Goal: Obtain resource: Download file/media

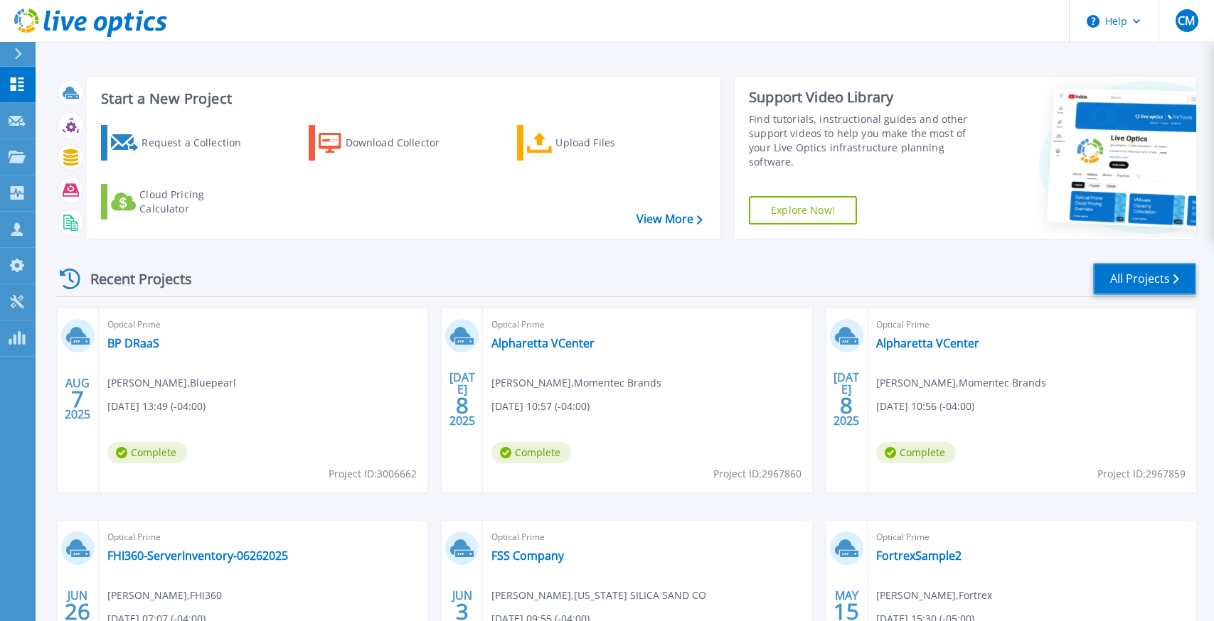
click at [1139, 284] on link "All Projects" at bounding box center [1144, 279] width 103 height 32
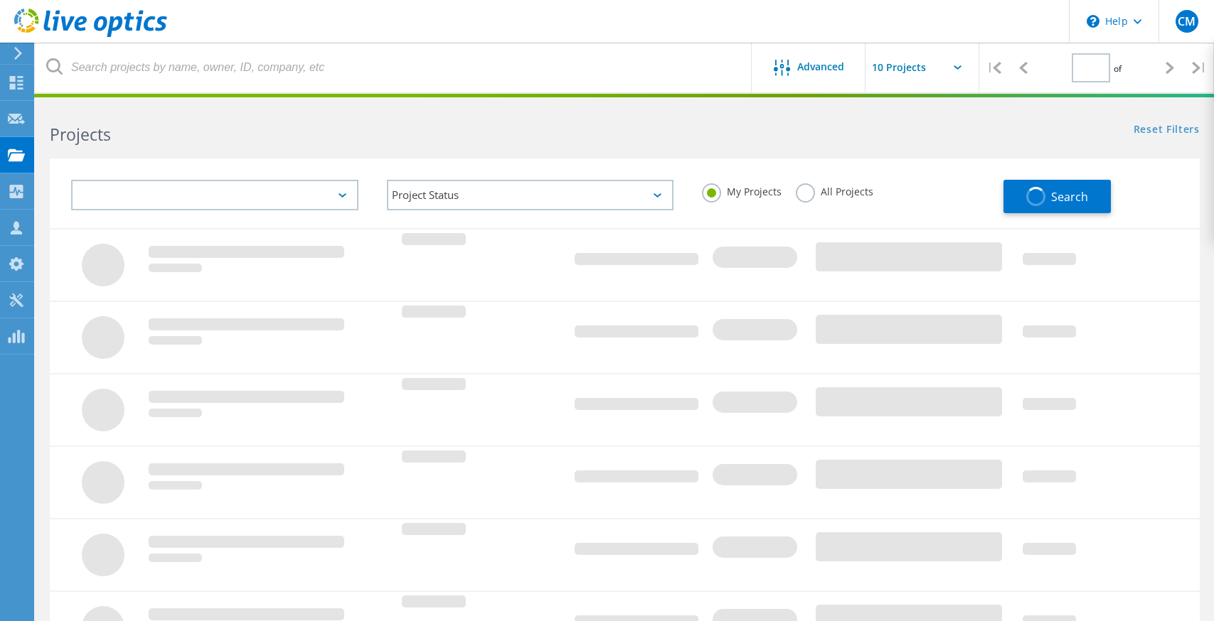
type input "7"
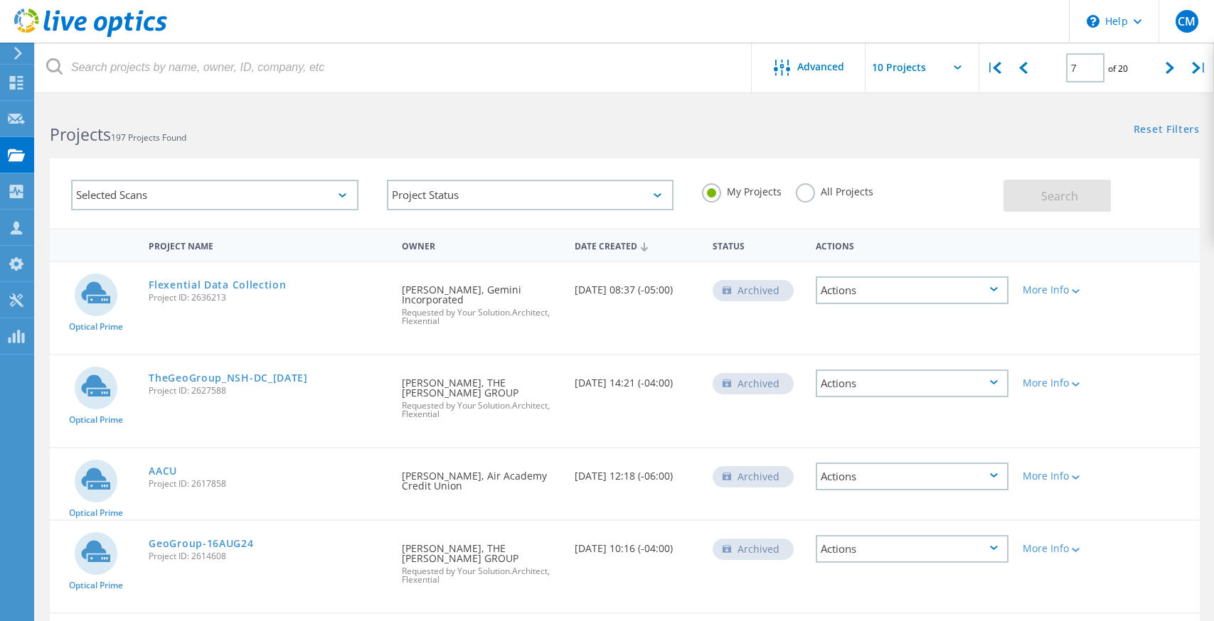
click at [807, 194] on label "All Projects" at bounding box center [835, 190] width 78 height 14
click at [0, 0] on input "All Projects" at bounding box center [0, 0] width 0 height 0
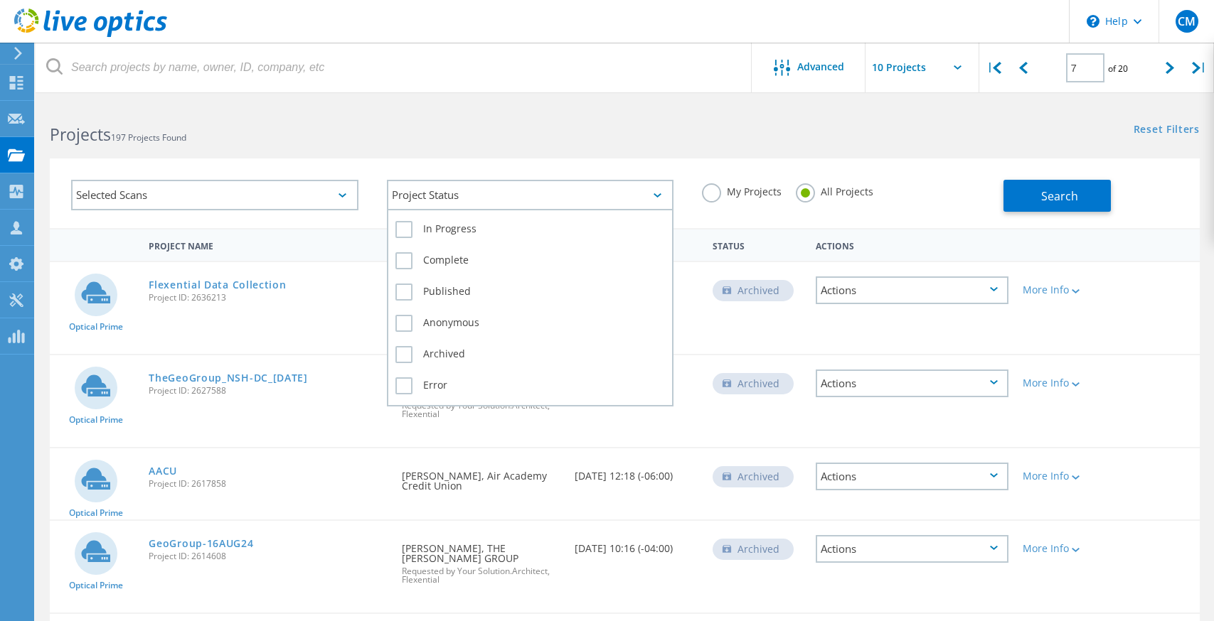
click at [400, 197] on div "Project Status" at bounding box center [530, 195] width 287 height 31
click at [399, 259] on label "Complete" at bounding box center [530, 260] width 270 height 17
click at [0, 0] on input "Complete" at bounding box center [0, 0] width 0 height 0
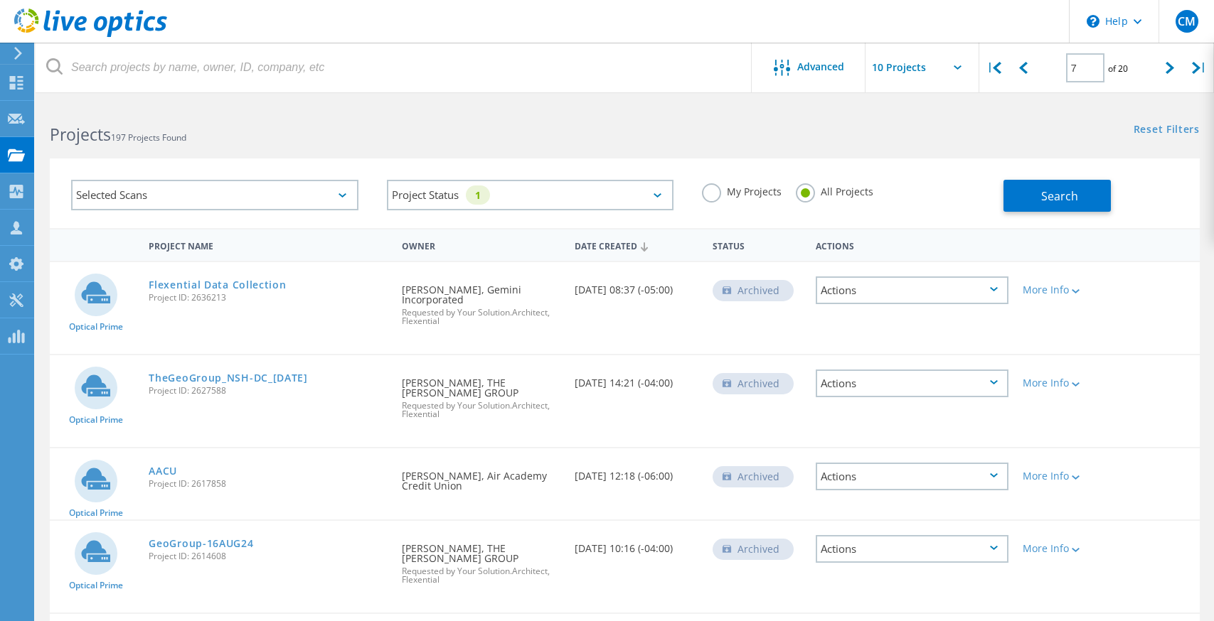
click at [927, 213] on div "My Projects All Projects" at bounding box center [846, 192] width 316 height 53
click at [1021, 186] on button "Search" at bounding box center [1056, 196] width 107 height 32
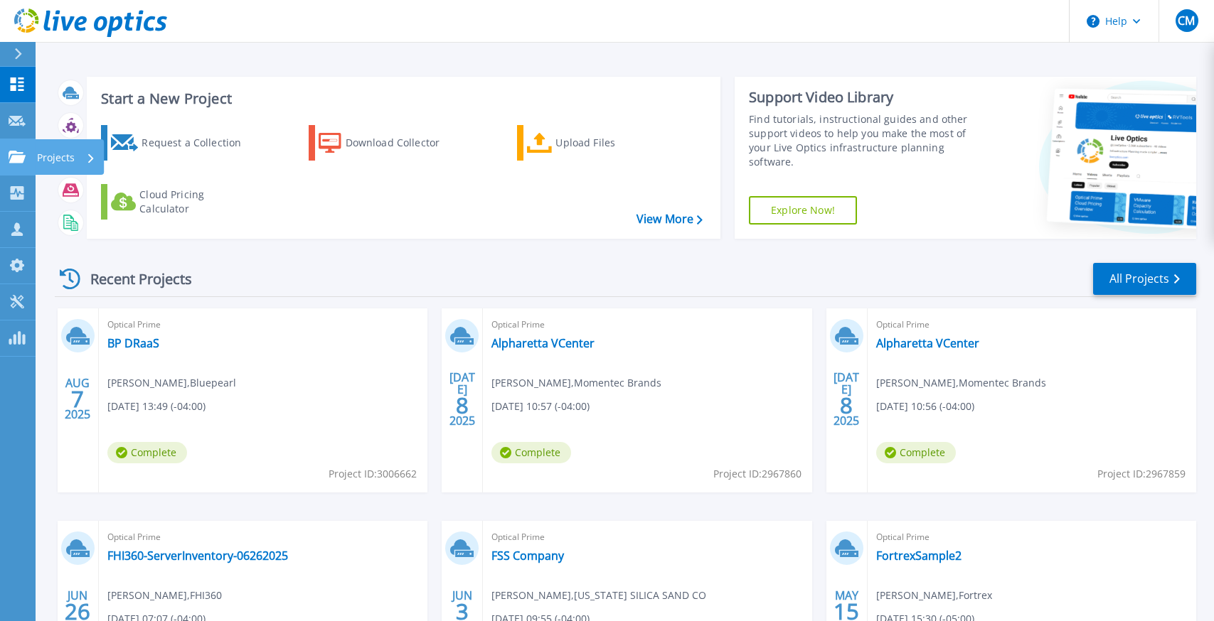
click at [63, 156] on p "Projects" at bounding box center [56, 157] width 38 height 37
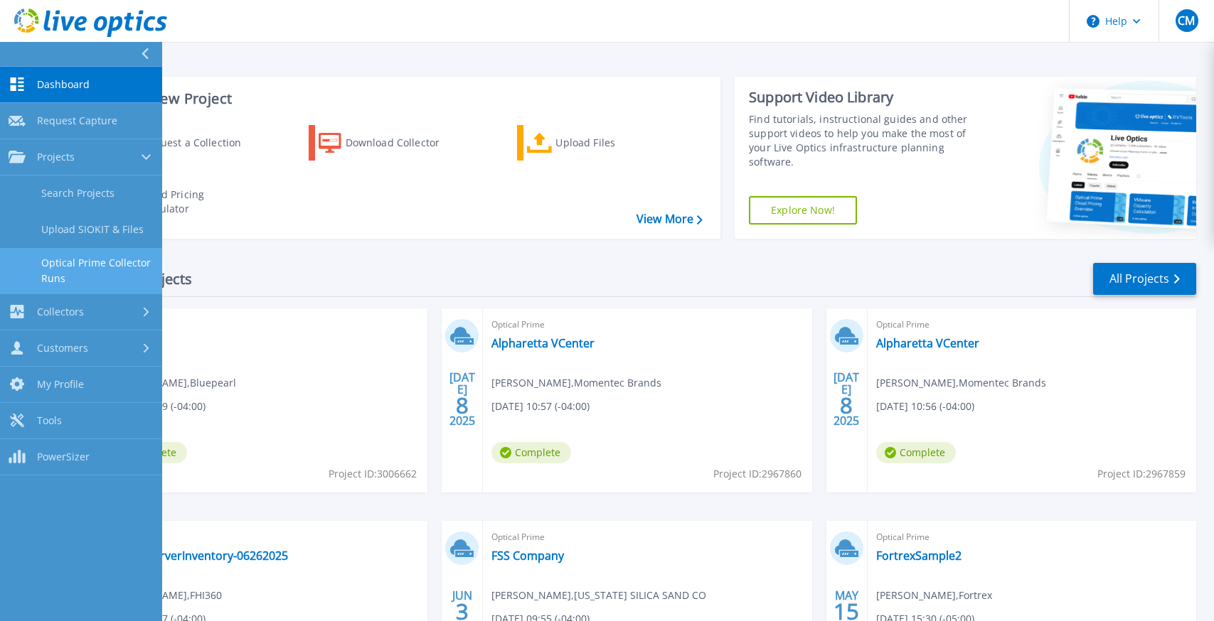
click at [88, 262] on link "Optical Prime Collector Runs" at bounding box center [81, 271] width 162 height 46
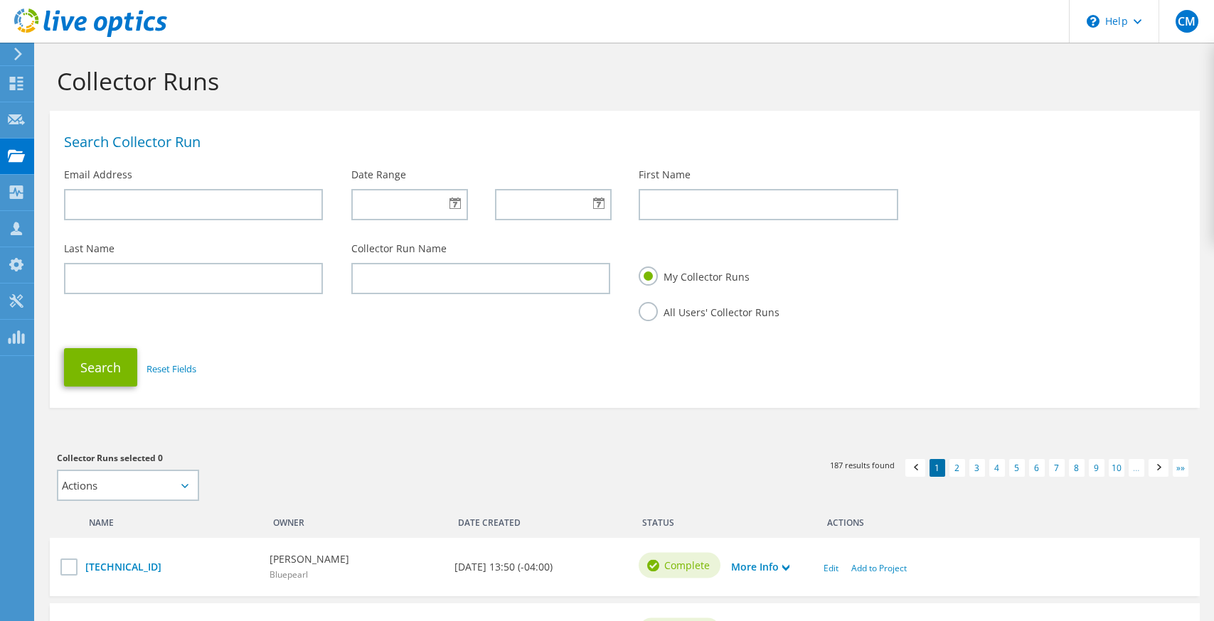
click at [648, 311] on label "All Users' Collector Runs" at bounding box center [709, 311] width 141 height 18
click at [0, 0] on input "All Users' Collector Runs" at bounding box center [0, 0] width 0 height 0
click at [108, 362] on button "Search" at bounding box center [100, 367] width 73 height 38
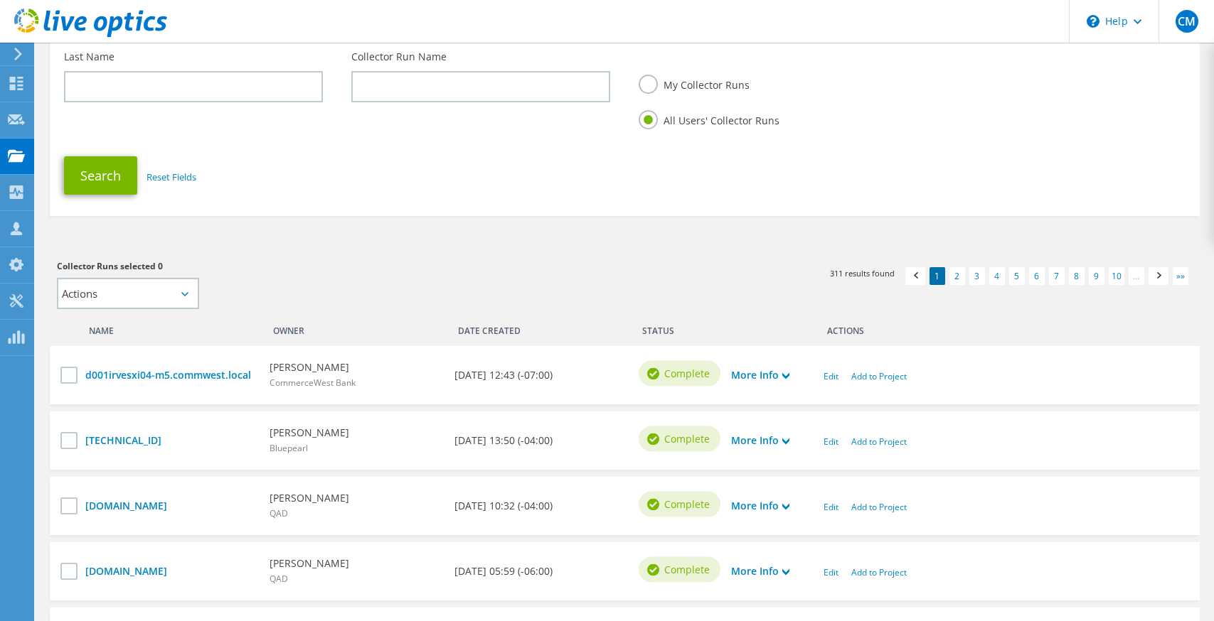
scroll to position [284, 0]
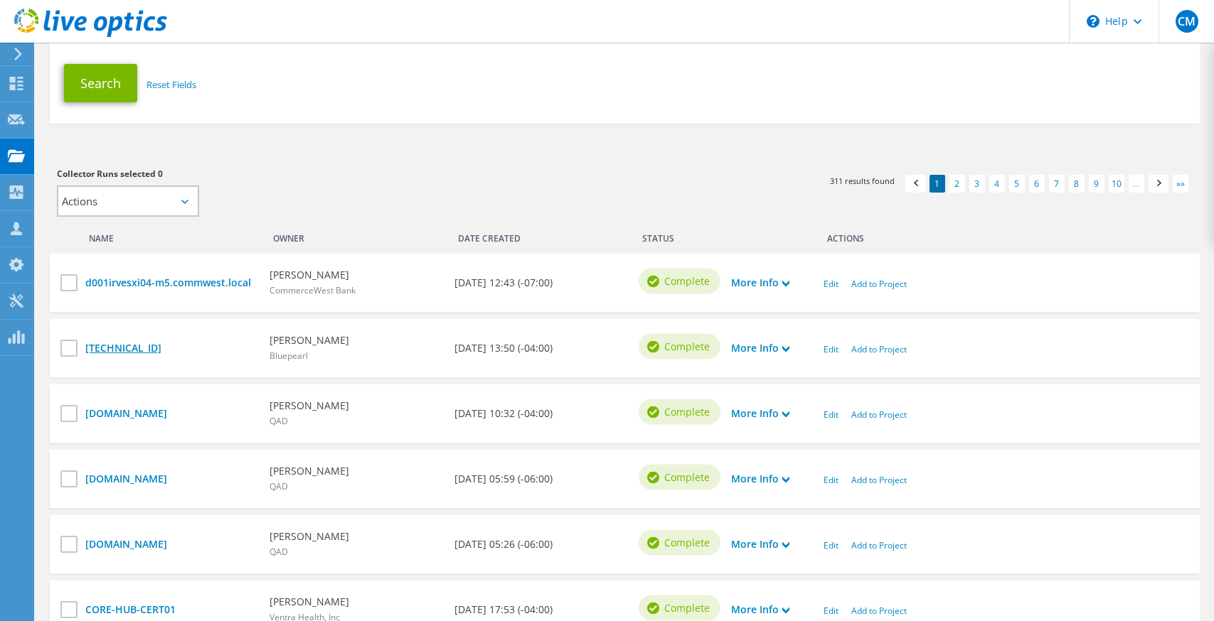
click at [105, 348] on link "[TECHNICAL_ID]" at bounding box center [170, 349] width 170 height 16
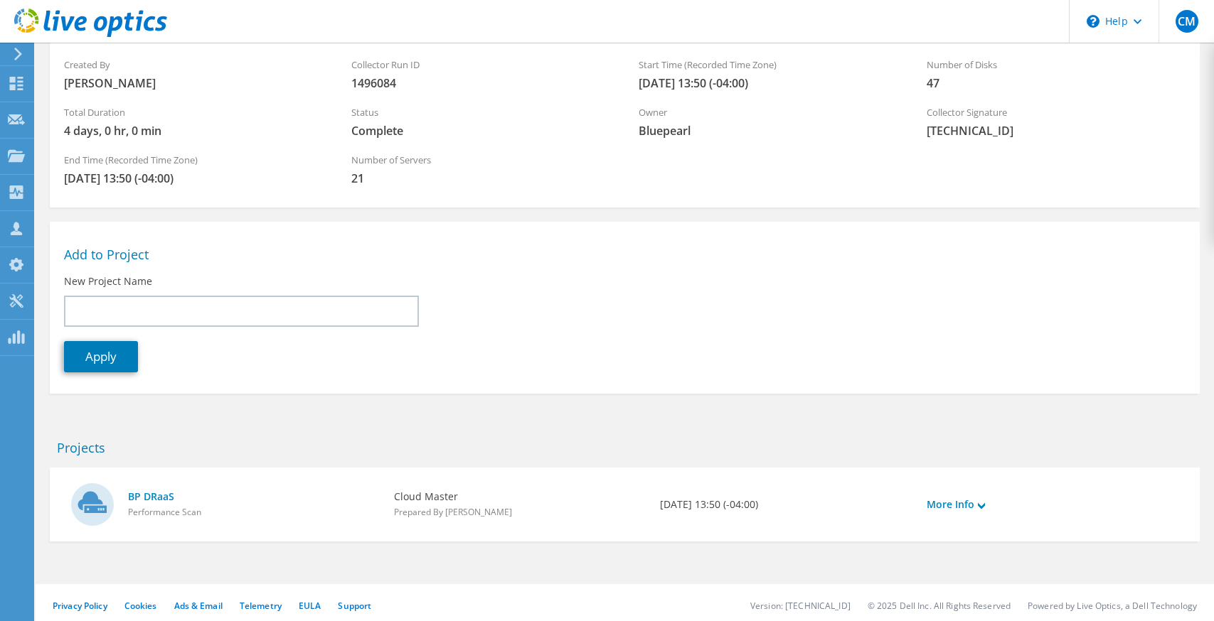
scroll to position [124, 0]
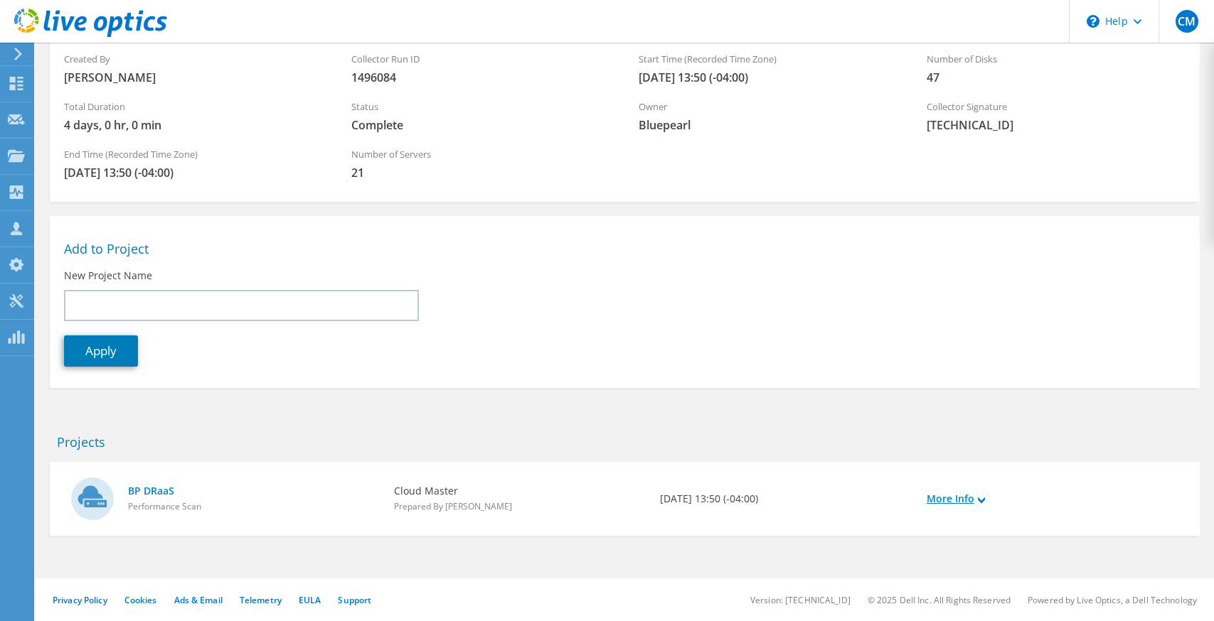
click at [965, 497] on link "More Info" at bounding box center [955, 499] width 58 height 16
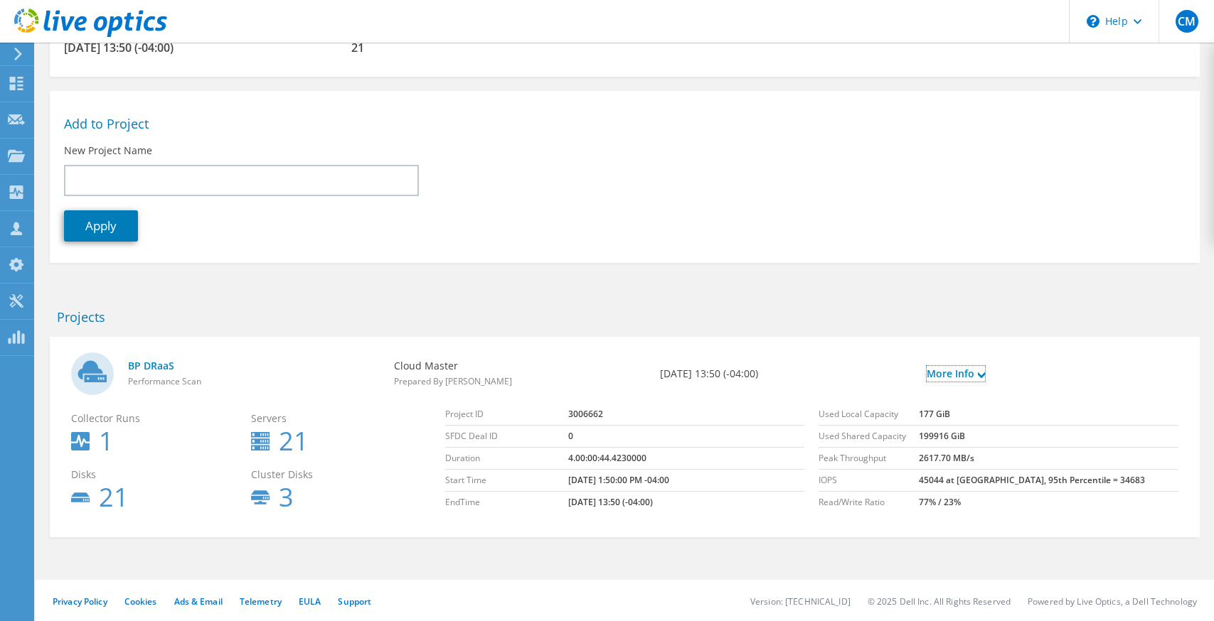
scroll to position [251, 0]
click at [163, 370] on link "BP DRaaS" at bounding box center [254, 365] width 252 height 16
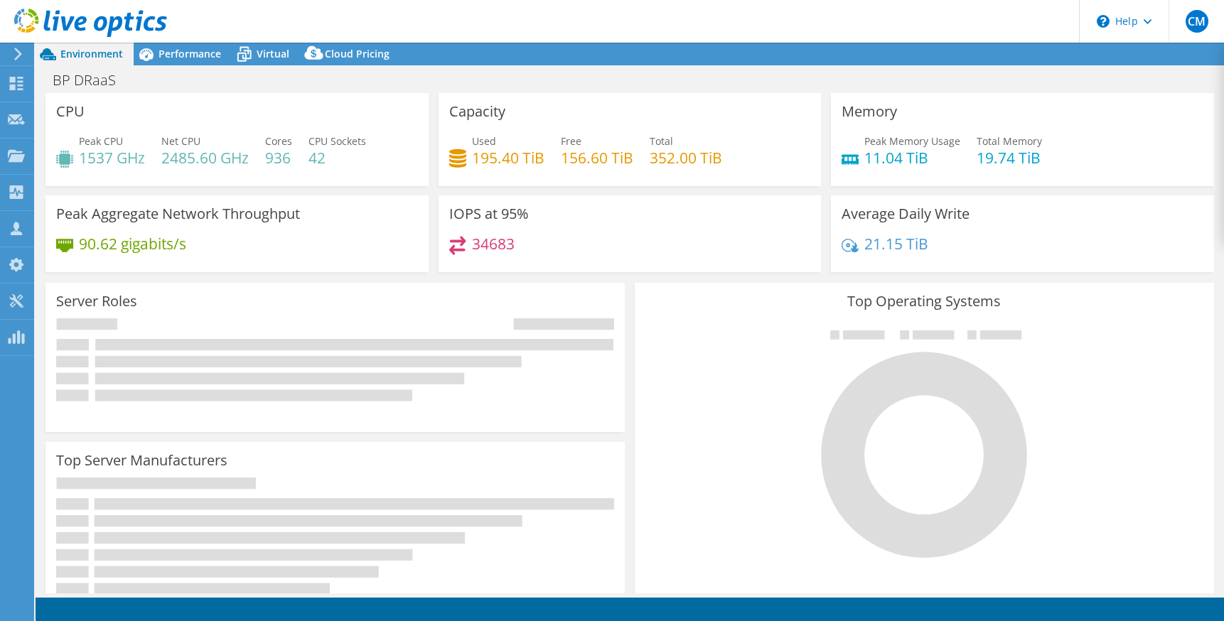
select select "USD"
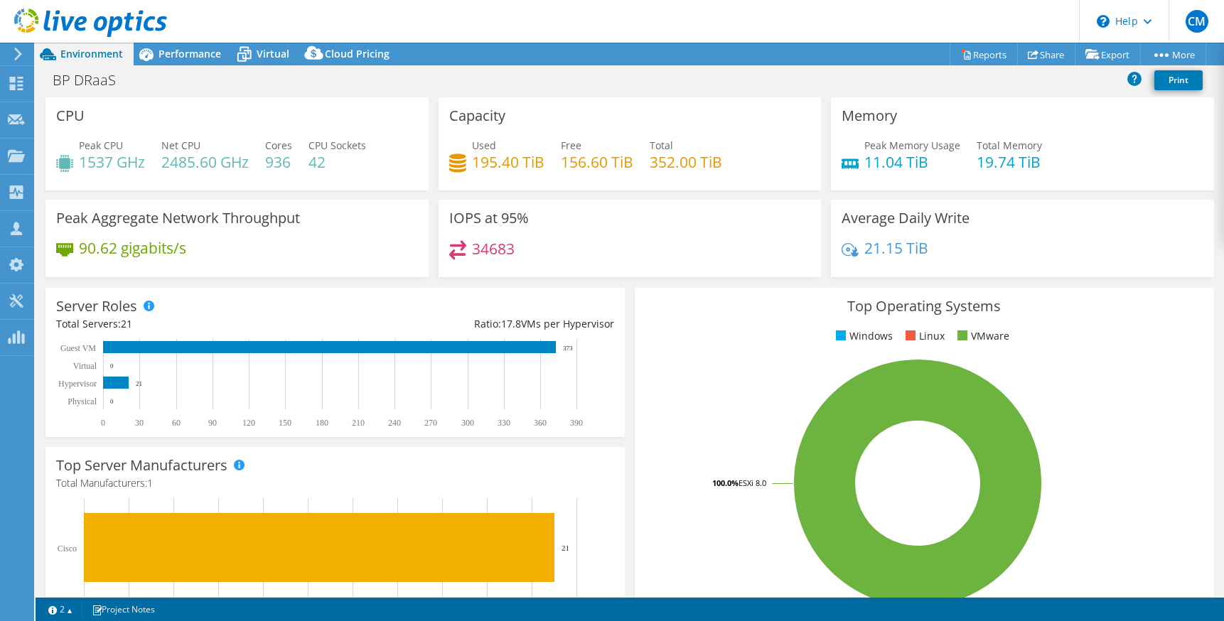
click at [120, 119] on div "CPU Peak CPU 1537 GHz Net CPU 2485.60 GHz Cores 936 CPU Sockets 42" at bounding box center [237, 143] width 383 height 93
click at [94, 279] on div "Peak Aggregate Network Throughput 90.62 gigabits/s" at bounding box center [237, 243] width 393 height 87
click at [270, 55] on span "Virtual" at bounding box center [273, 54] width 33 height 14
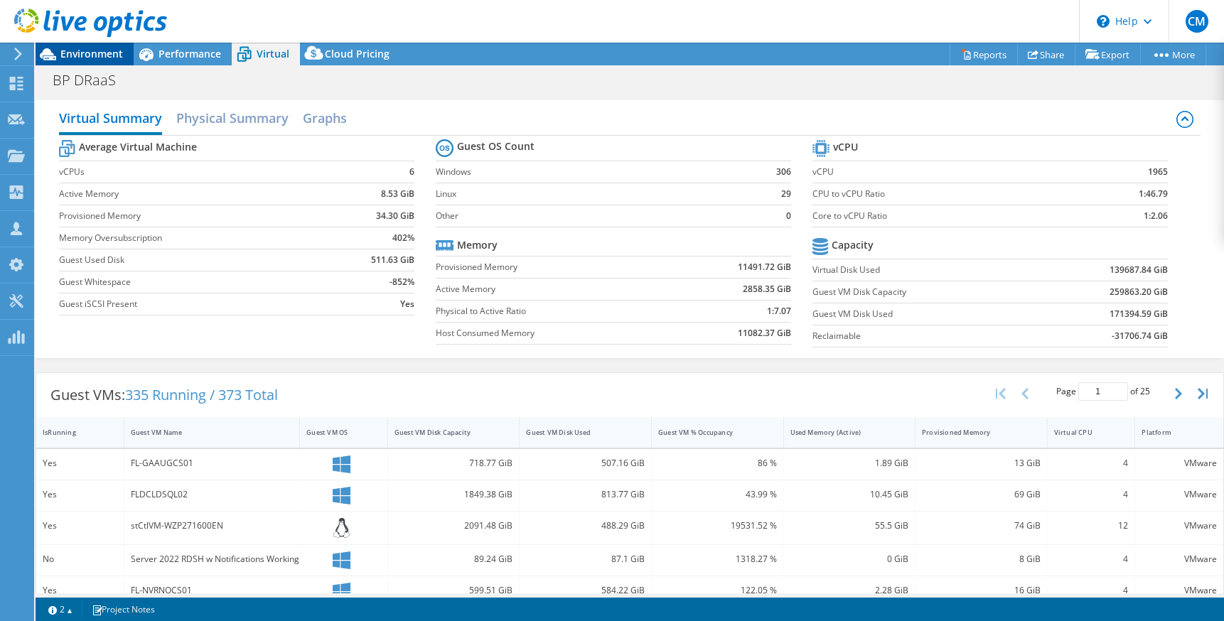
click at [95, 53] on span "Environment" at bounding box center [91, 54] width 63 height 14
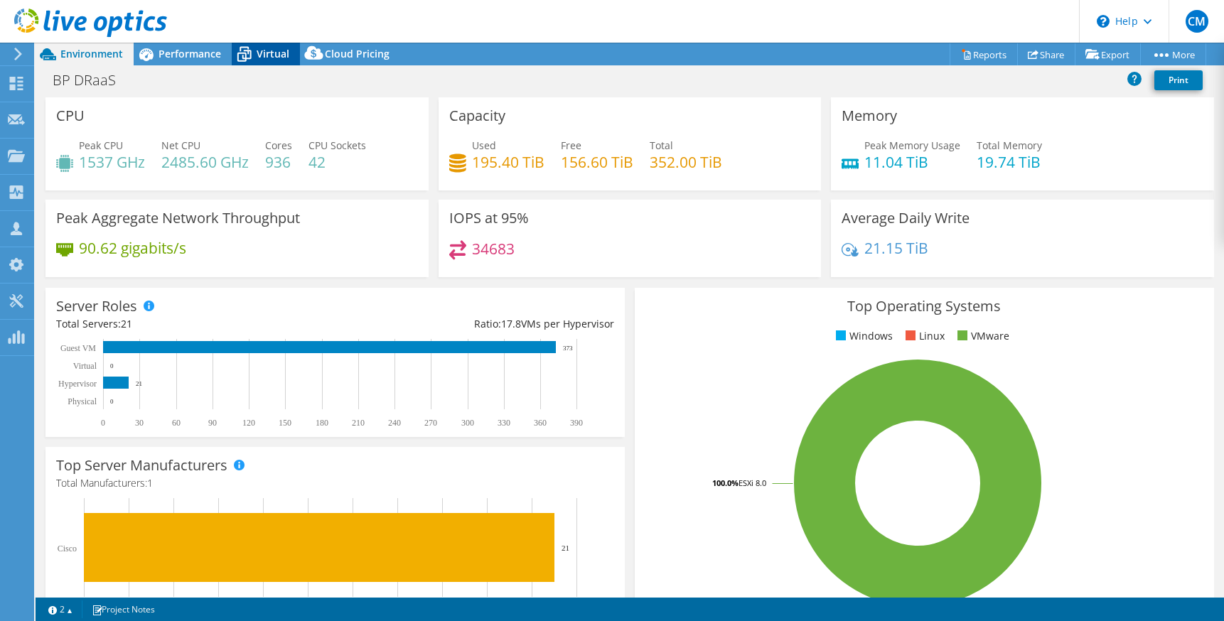
click at [268, 58] on span "Virtual" at bounding box center [273, 54] width 33 height 14
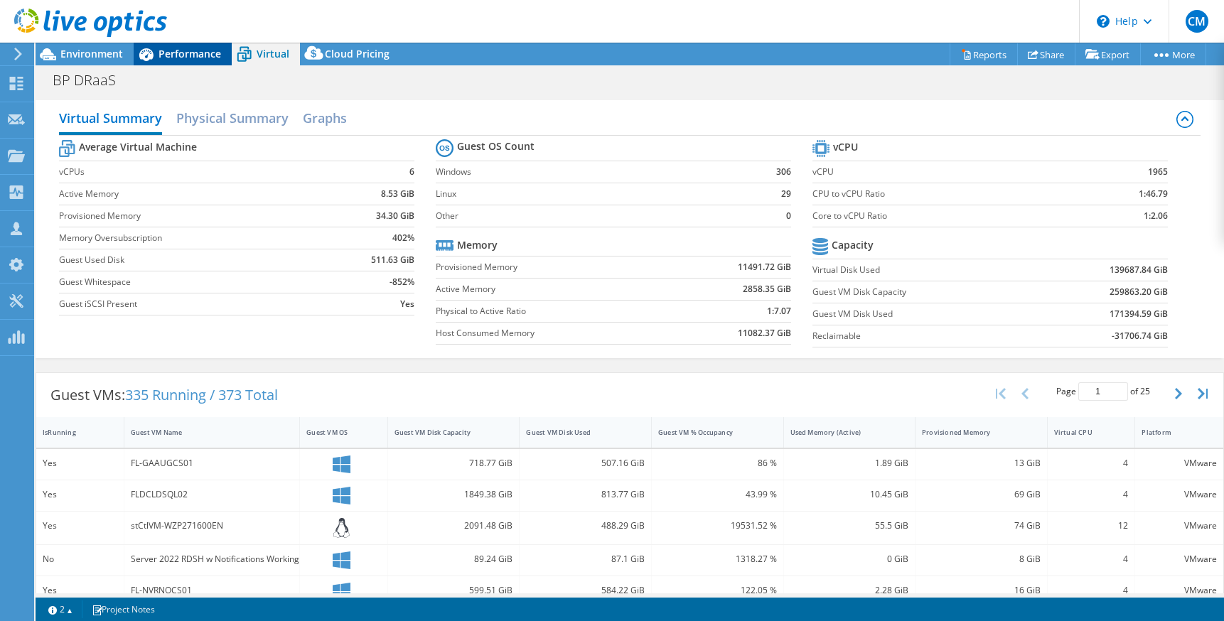
click at [198, 56] on span "Performance" at bounding box center [190, 54] width 63 height 14
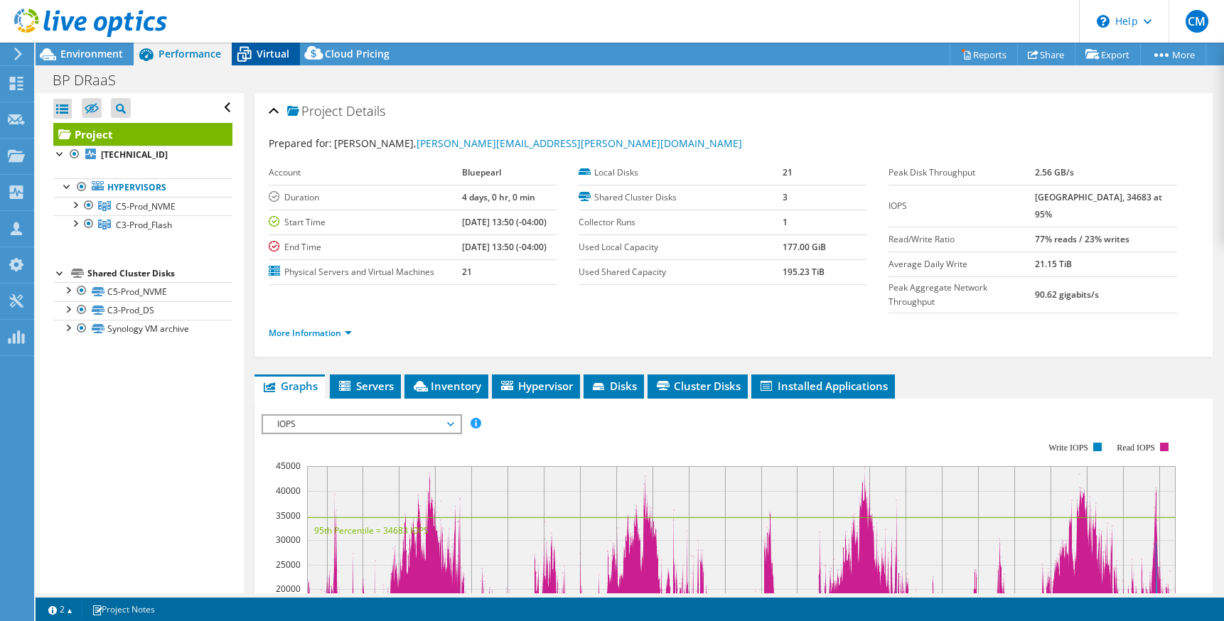
click at [256, 50] on icon at bounding box center [244, 54] width 25 height 25
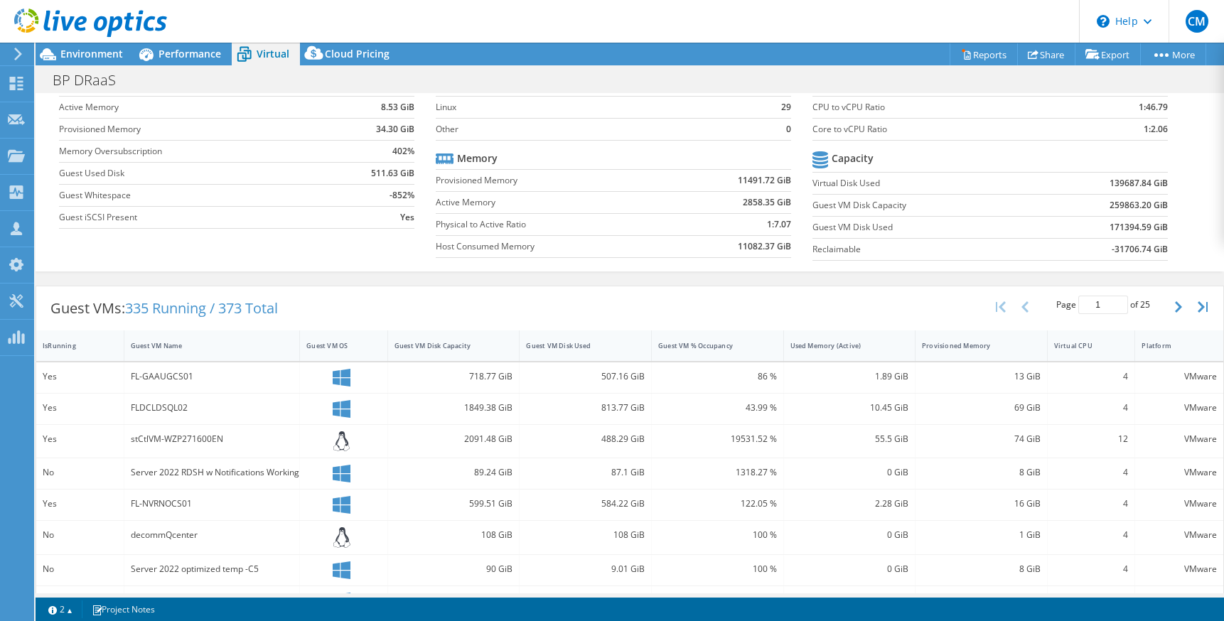
scroll to position [55, 0]
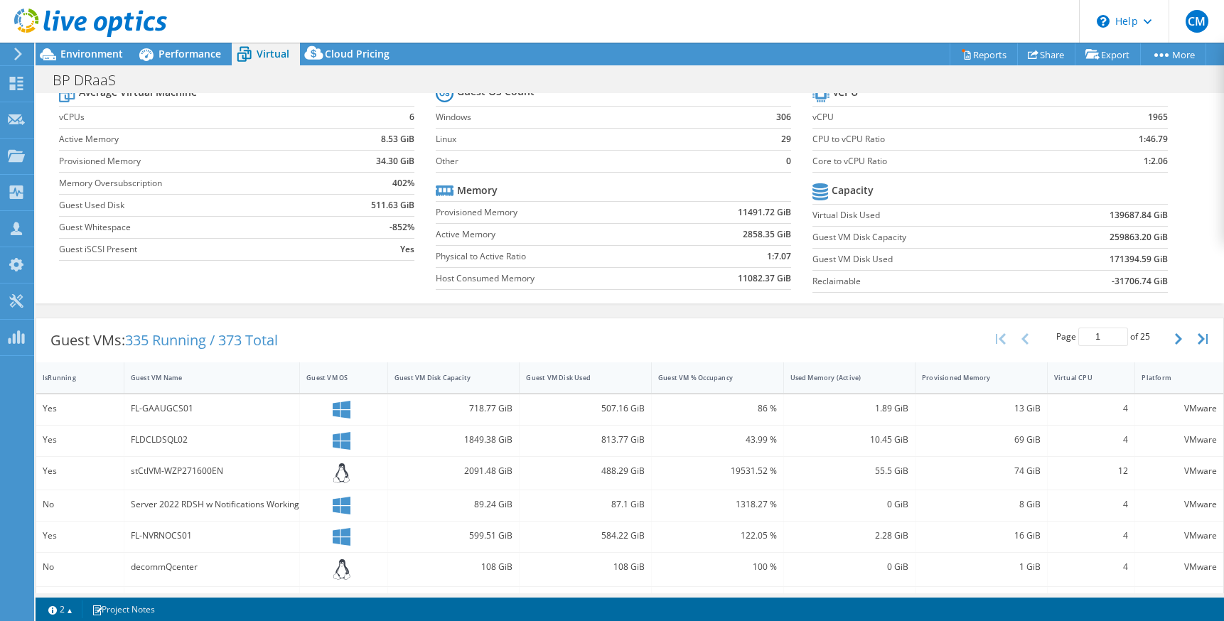
click at [189, 343] on span "335 Running / 373 Total" at bounding box center [201, 340] width 153 height 19
click at [227, 342] on span "335 Running / 373 Total" at bounding box center [201, 340] width 153 height 19
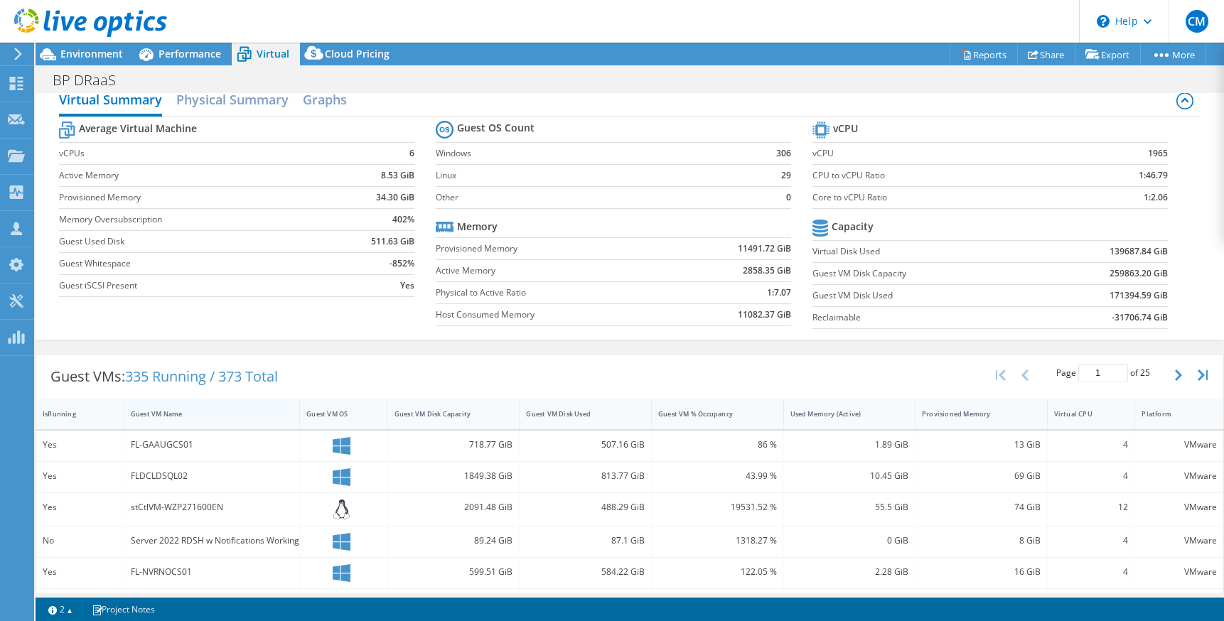
scroll to position [0, 0]
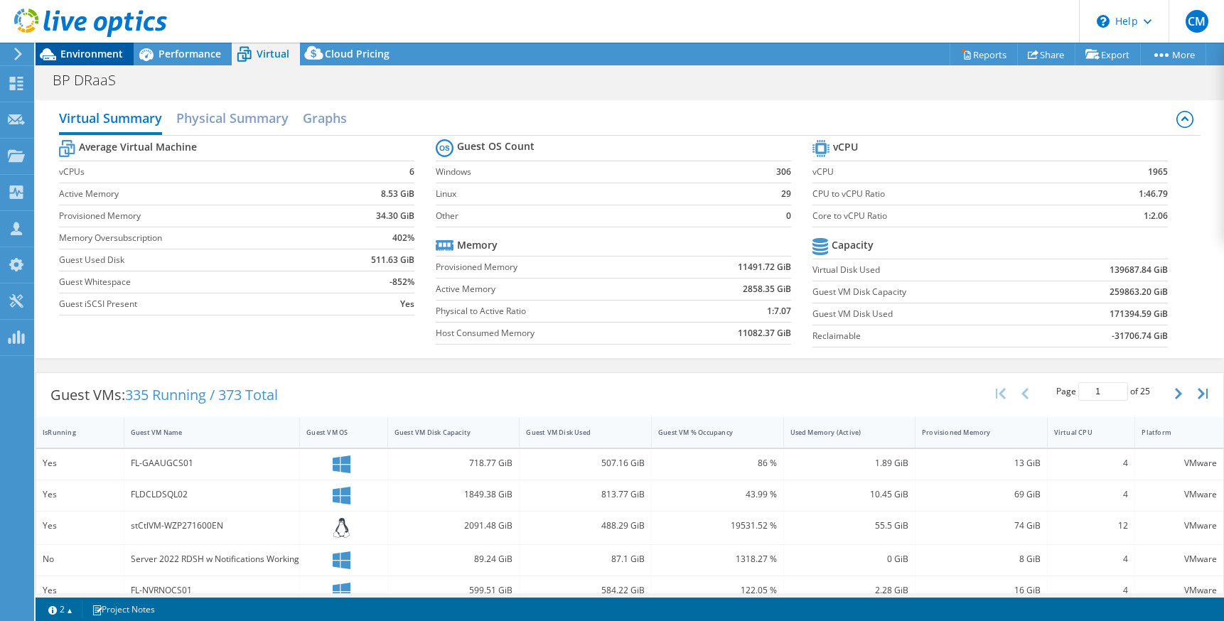
click at [83, 55] on span "Environment" at bounding box center [91, 54] width 63 height 14
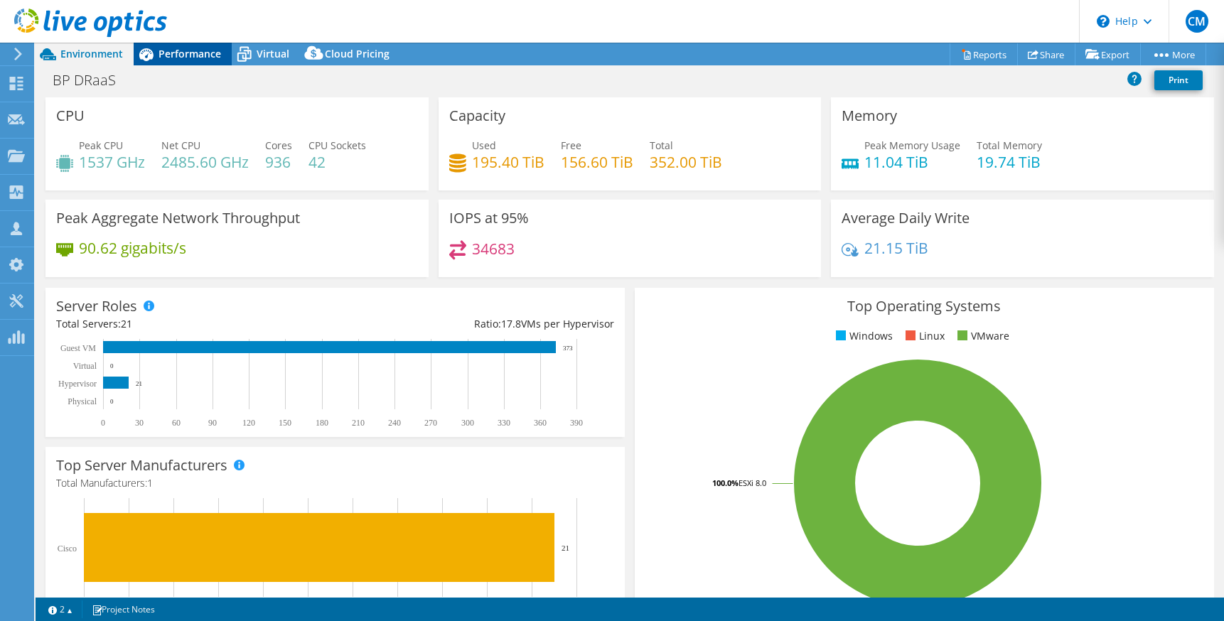
click at [179, 54] on span "Performance" at bounding box center [190, 54] width 63 height 14
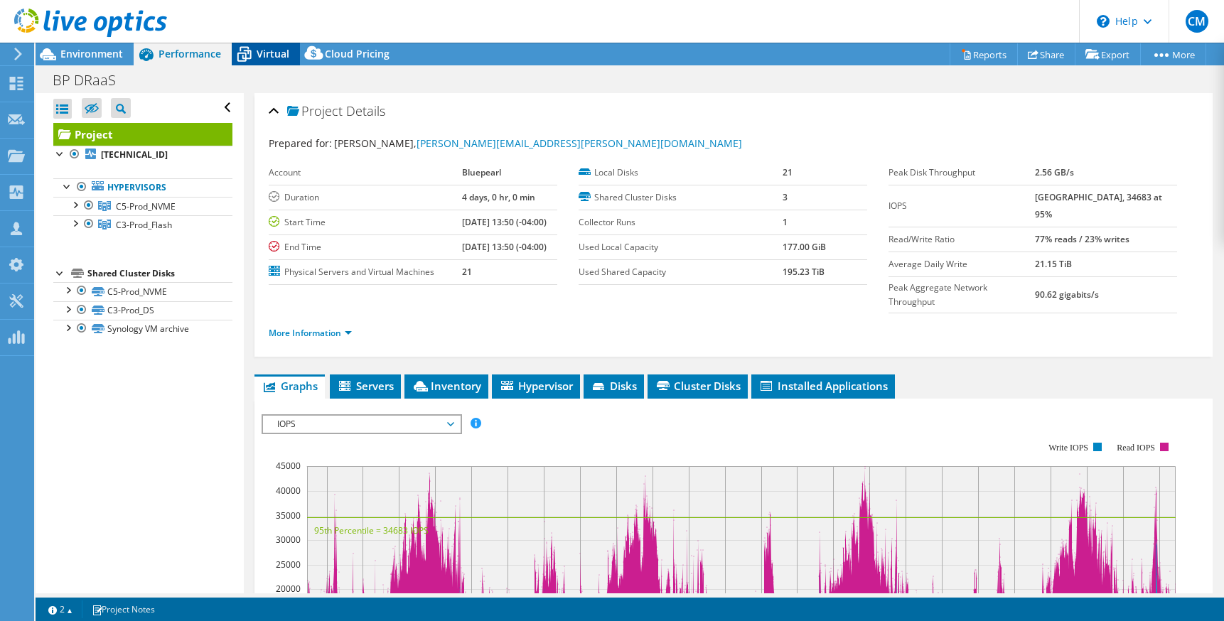
click at [264, 54] on span "Virtual" at bounding box center [273, 54] width 33 height 14
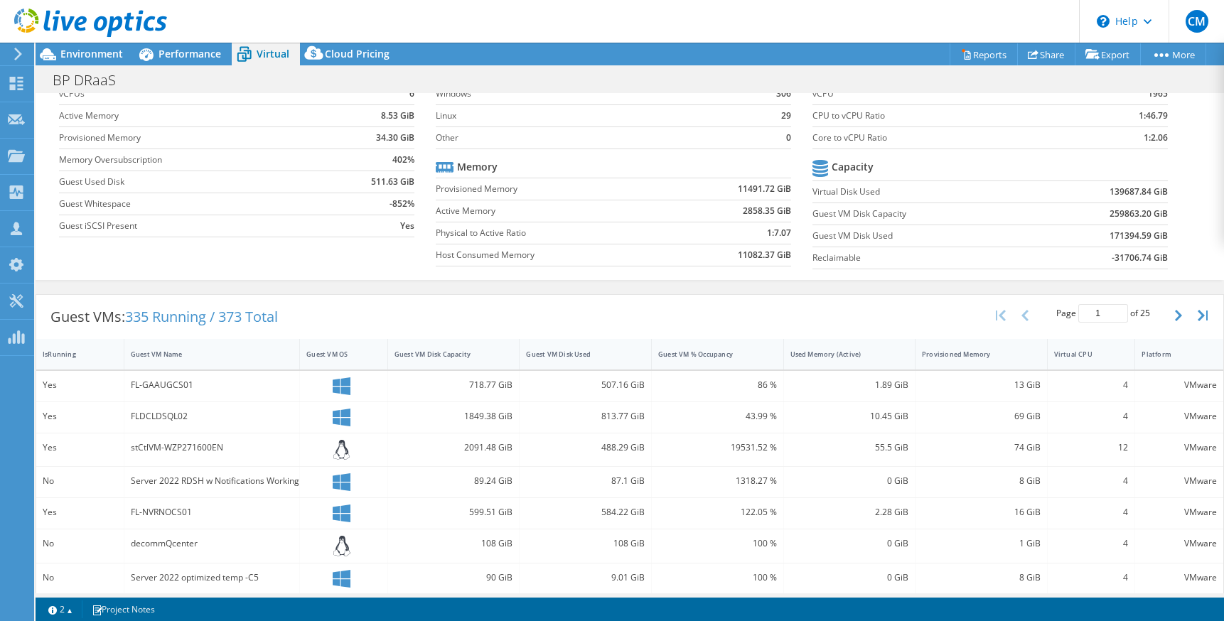
scroll to position [55, 0]
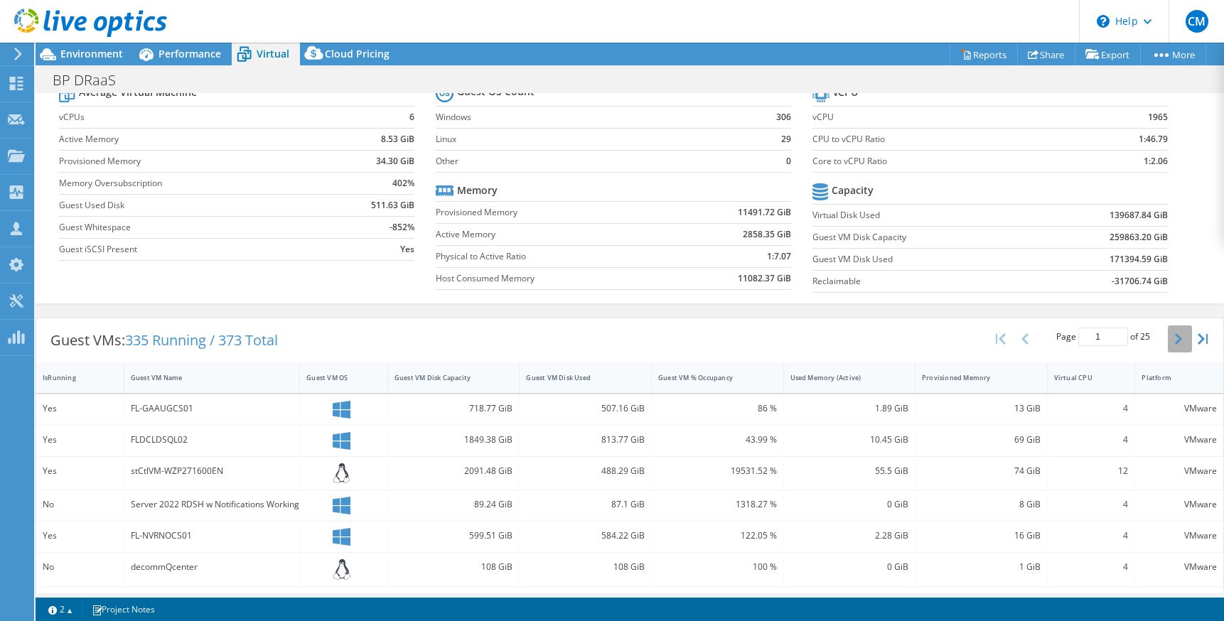
click at [1168, 350] on button "button" at bounding box center [1180, 339] width 24 height 27
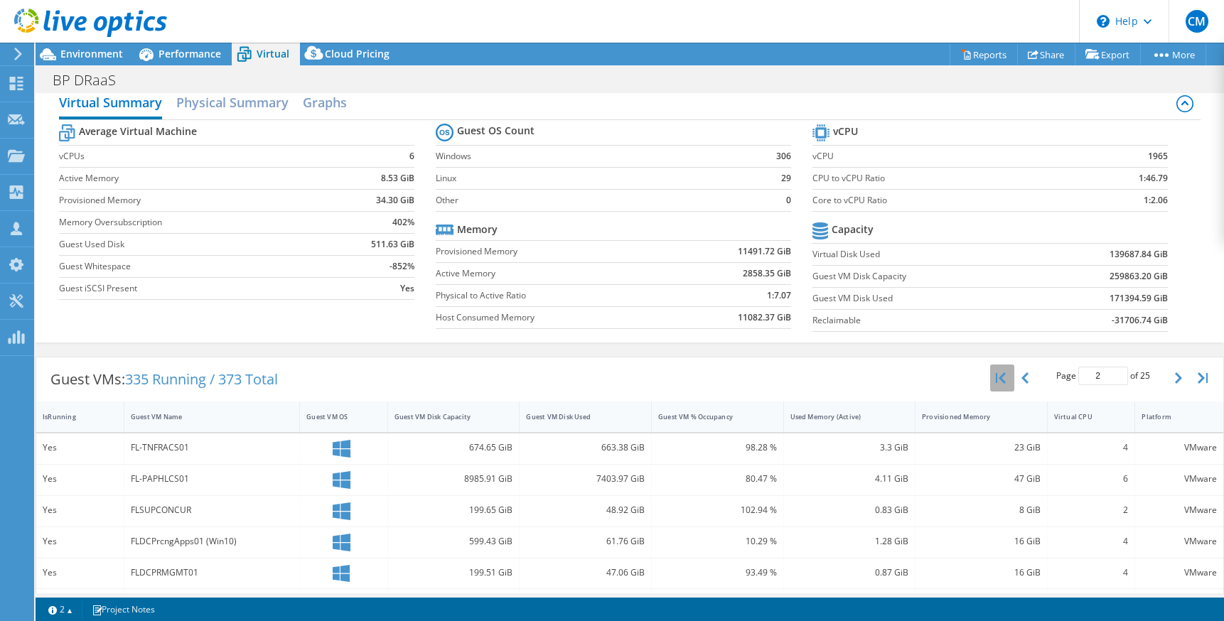
scroll to position [0, 0]
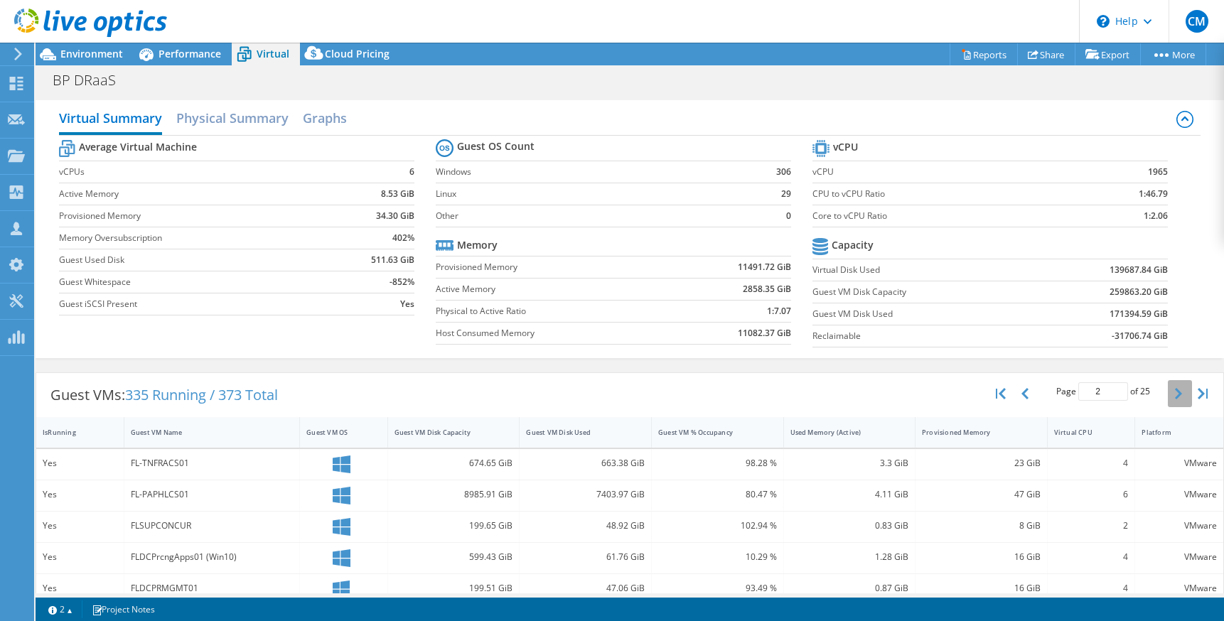
click at [1175, 399] on icon "button" at bounding box center [1178, 393] width 7 height 11
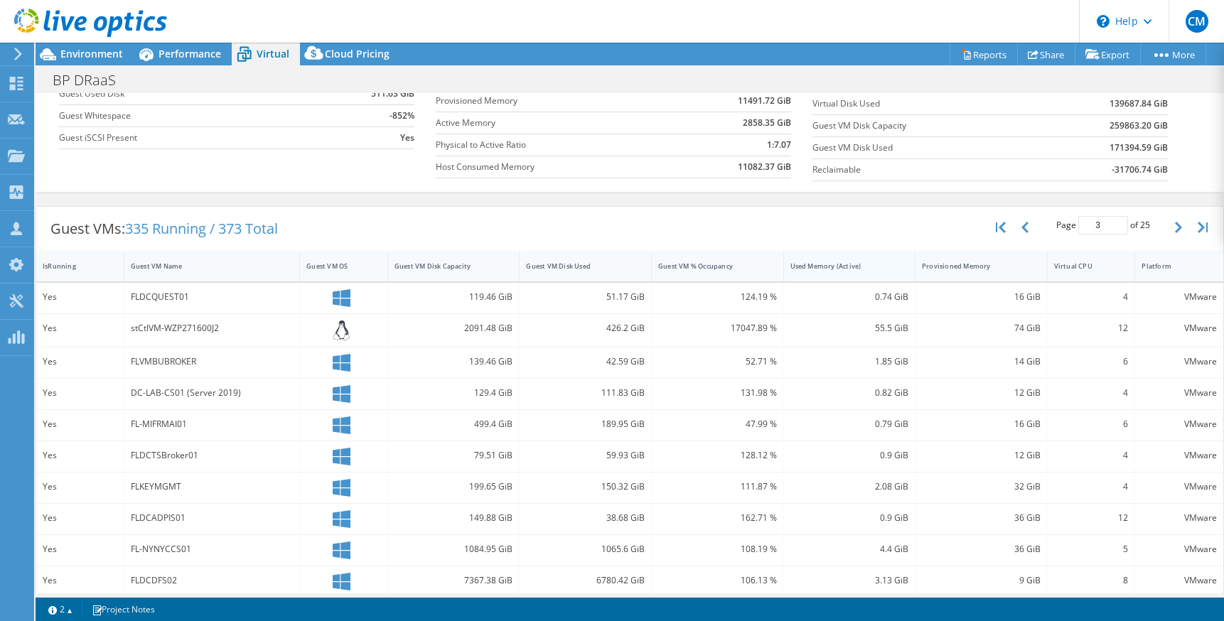
scroll to position [121, 0]
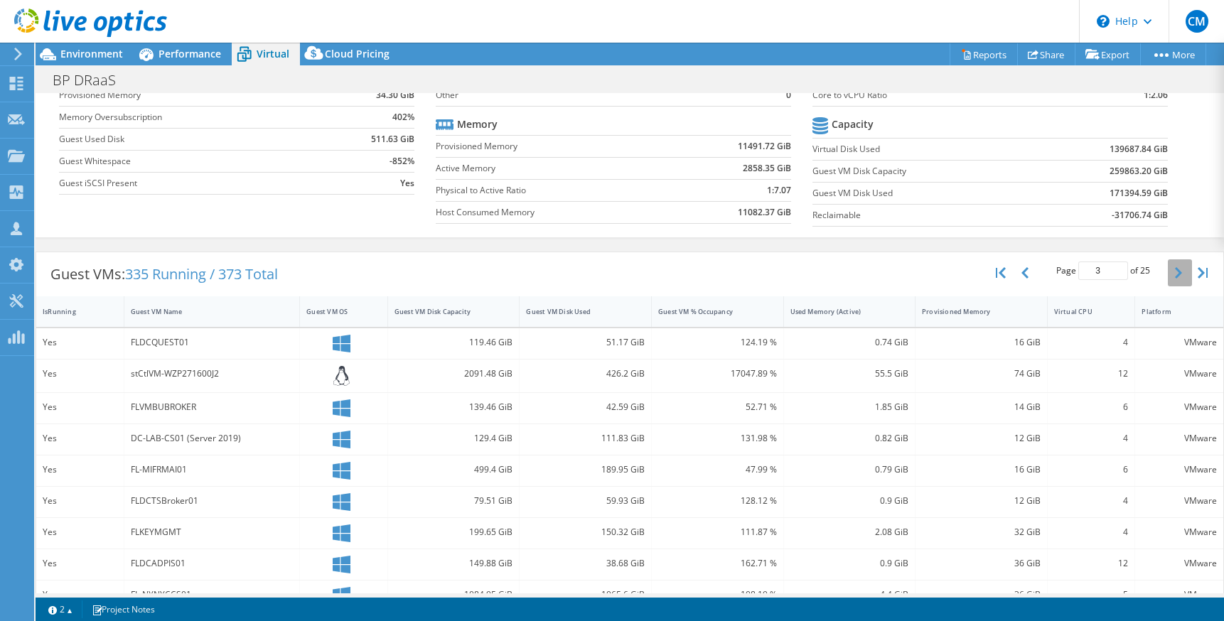
click at [1168, 279] on button "button" at bounding box center [1180, 273] width 24 height 27
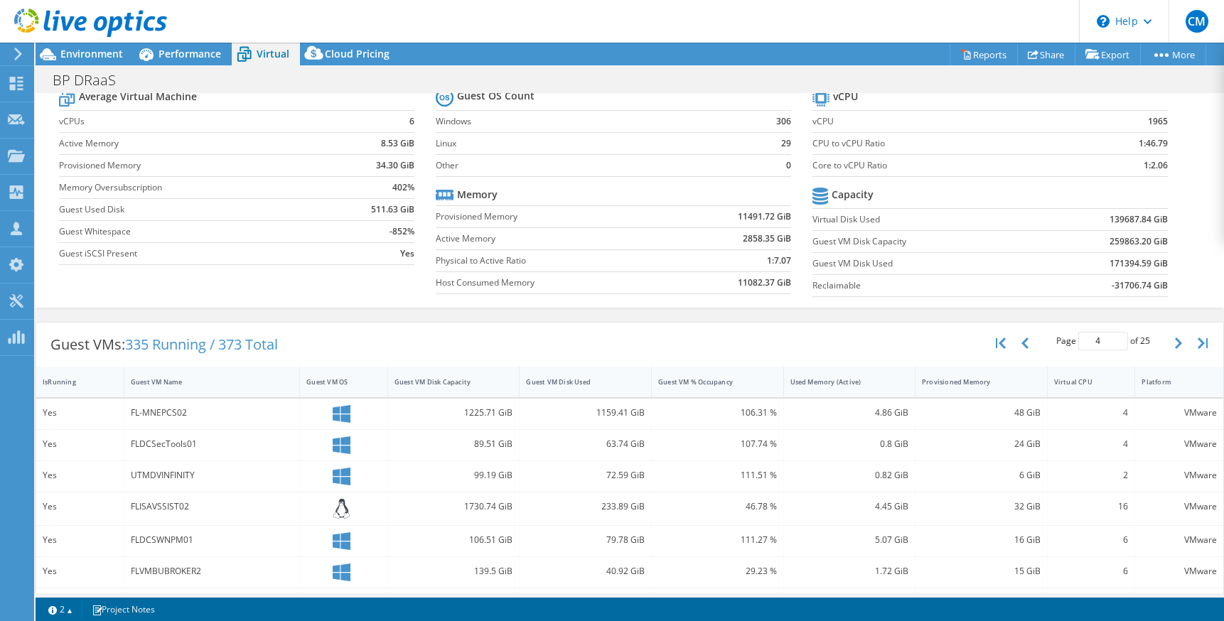
scroll to position [50, 0]
click at [1175, 346] on icon "button" at bounding box center [1178, 343] width 7 height 11
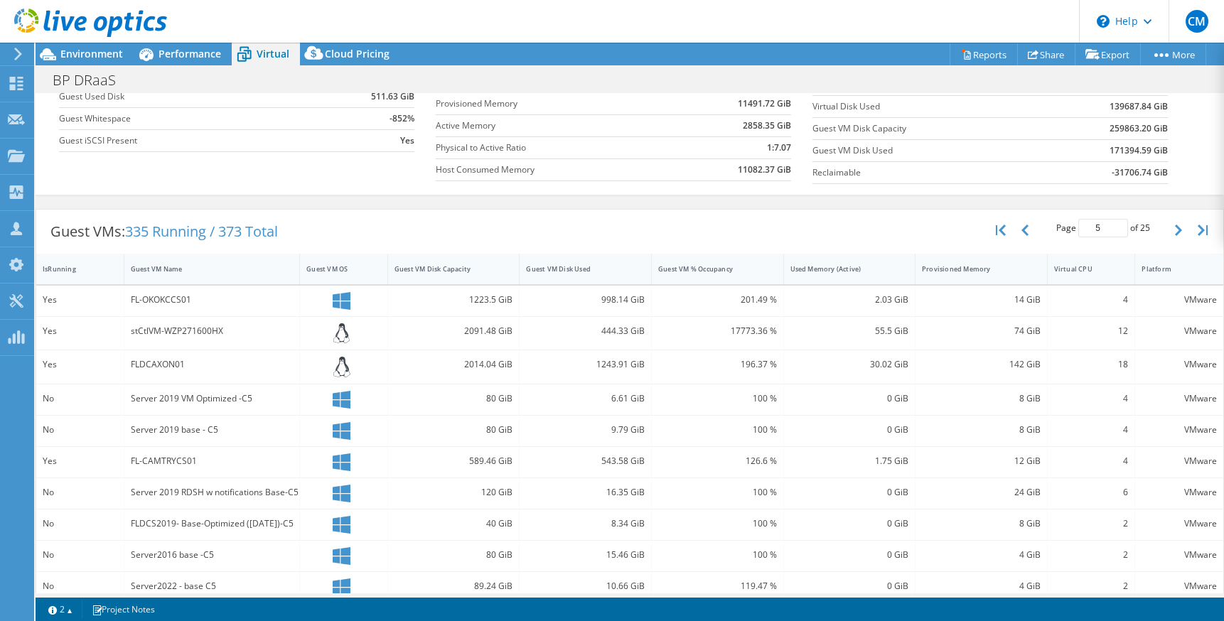
scroll to position [55, 0]
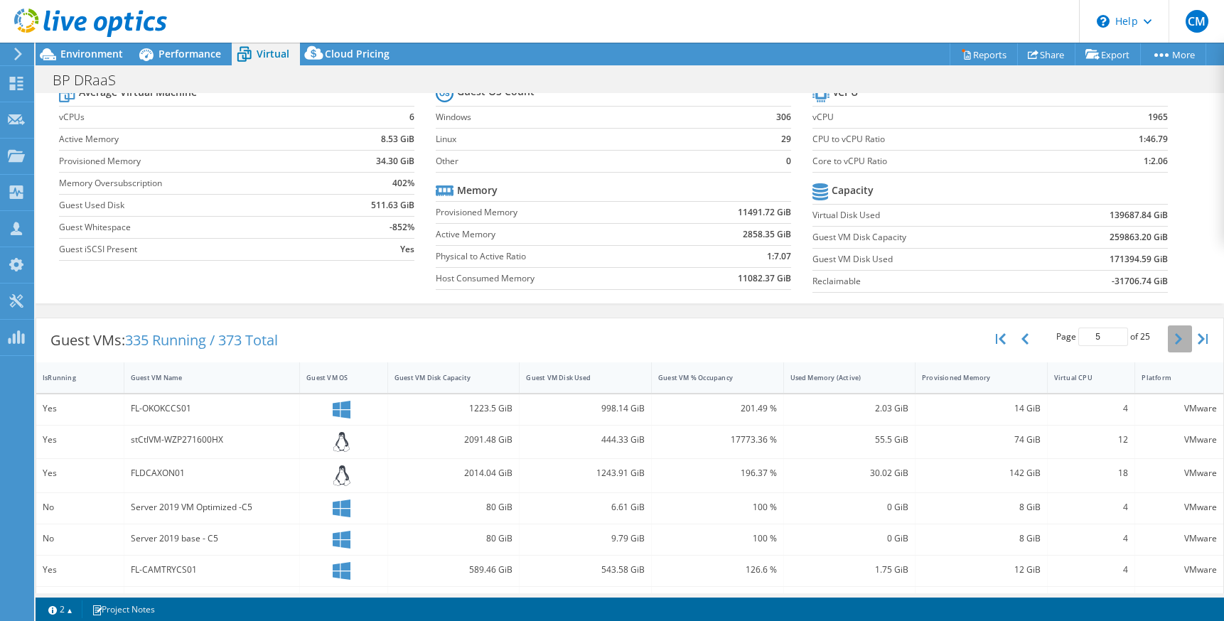
click at [1168, 349] on button "button" at bounding box center [1180, 339] width 24 height 27
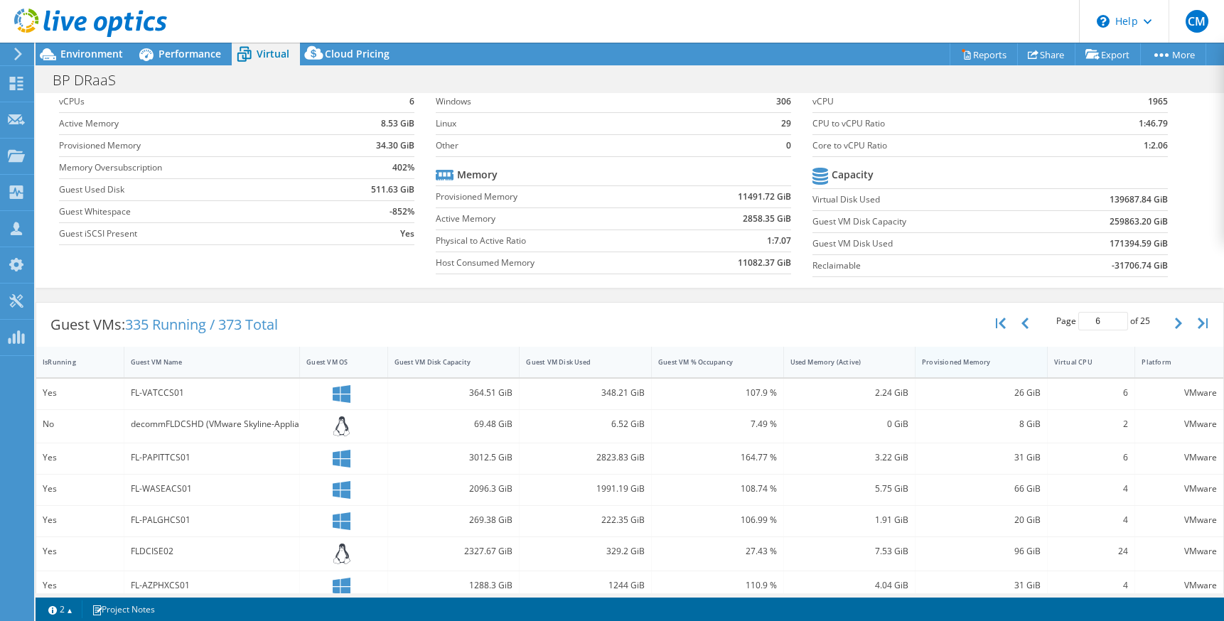
scroll to position [0, 0]
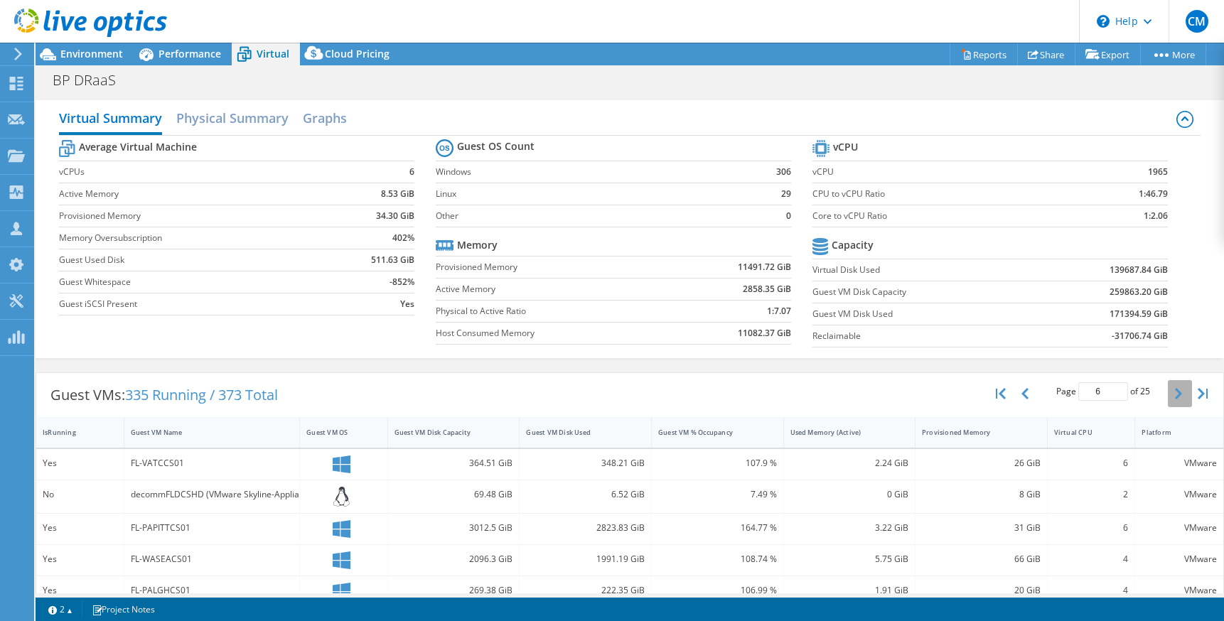
click at [1175, 398] on icon "button" at bounding box center [1178, 393] width 7 height 11
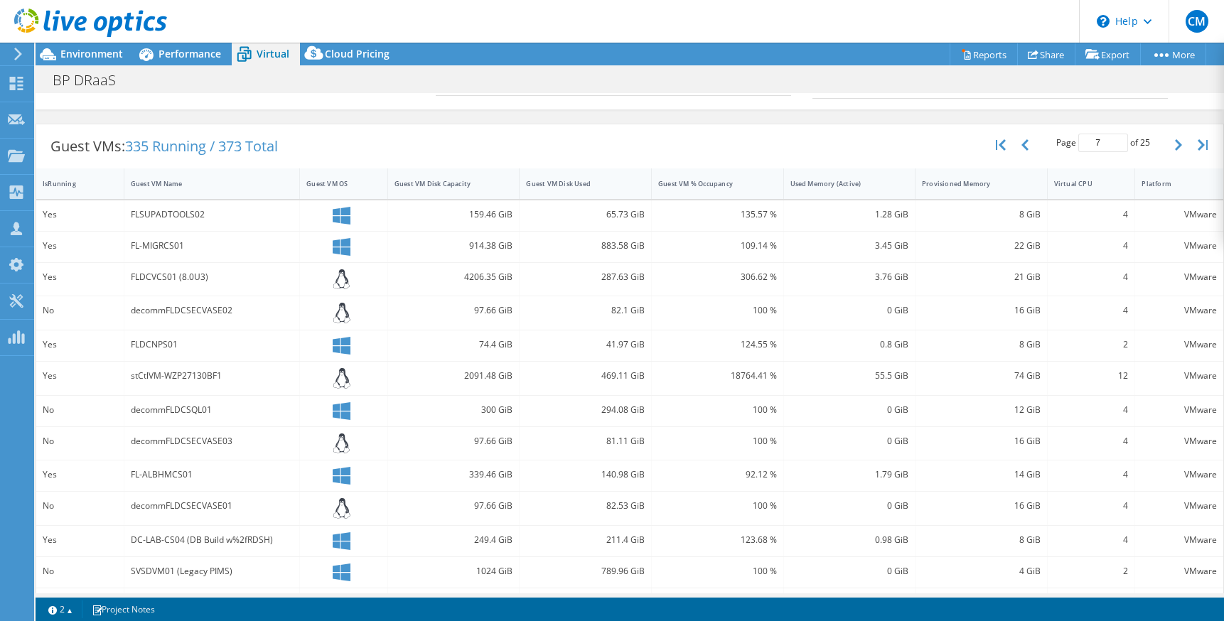
scroll to position [60, 0]
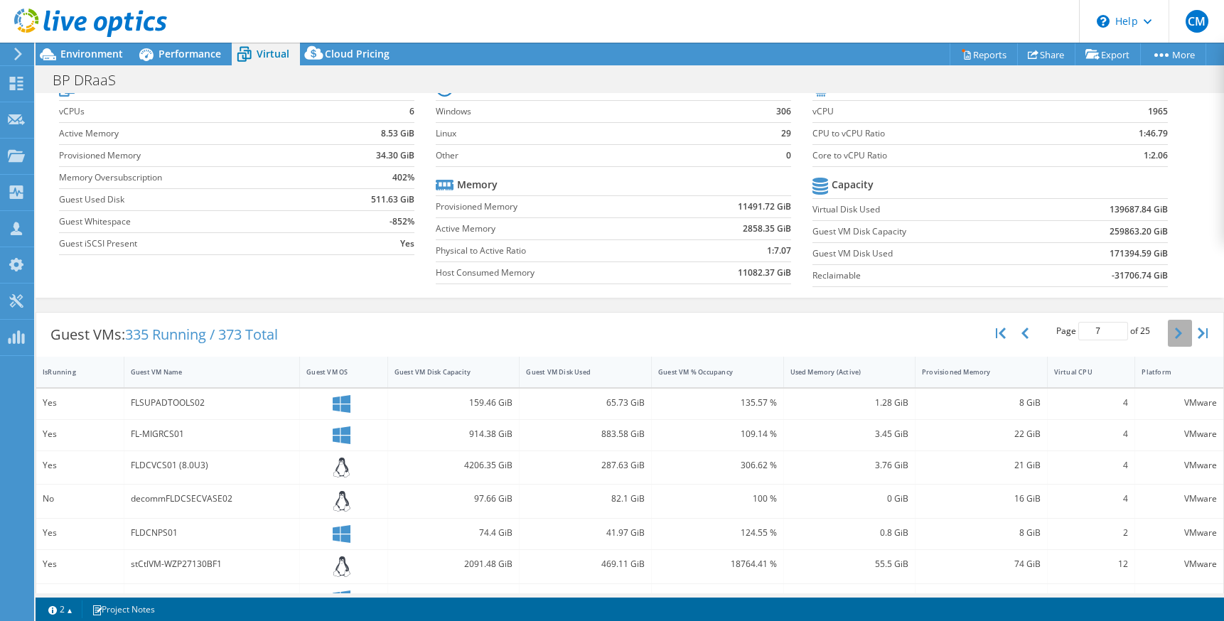
click at [1175, 337] on icon "button" at bounding box center [1178, 333] width 7 height 11
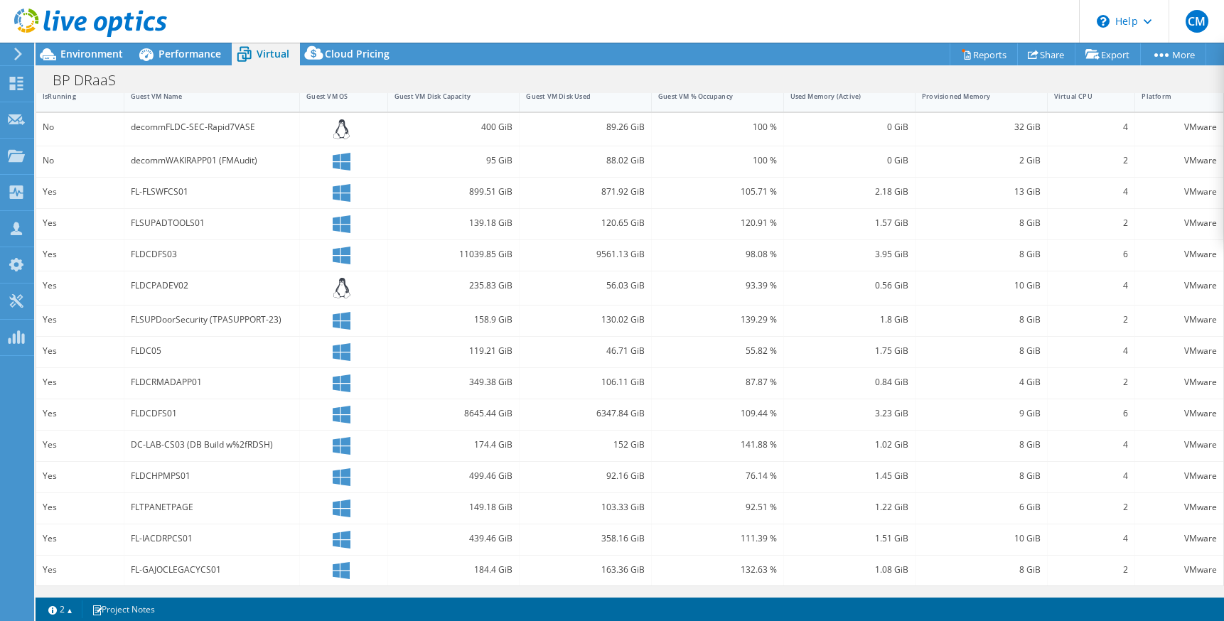
scroll to position [52, 0]
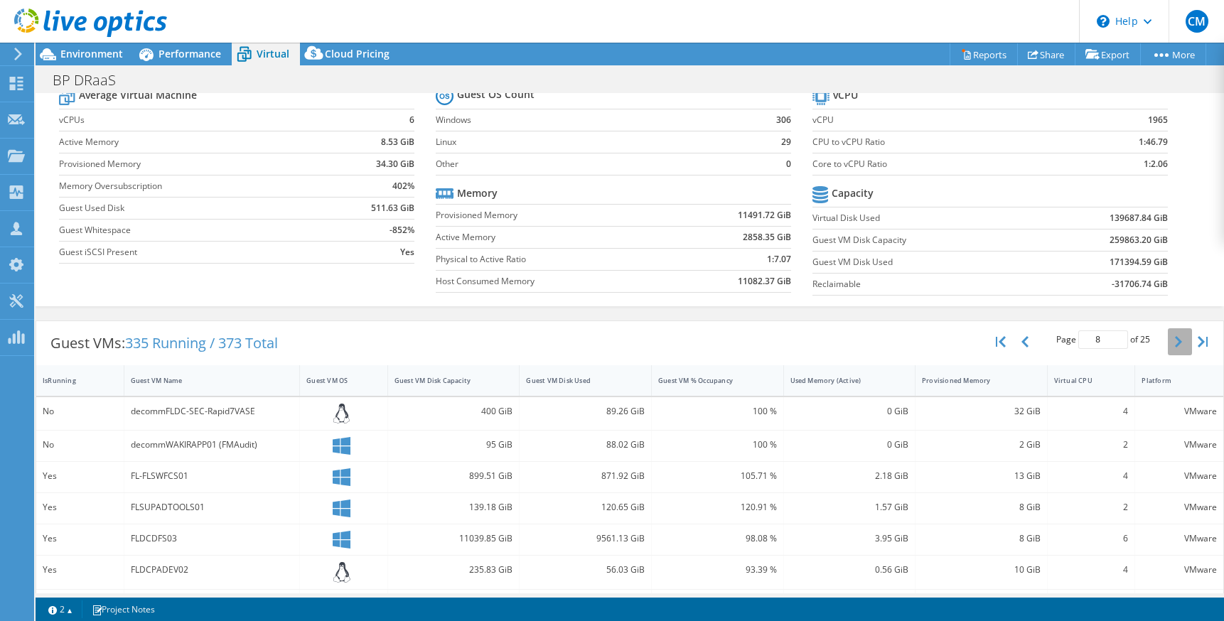
click at [1168, 348] on button "button" at bounding box center [1180, 341] width 24 height 27
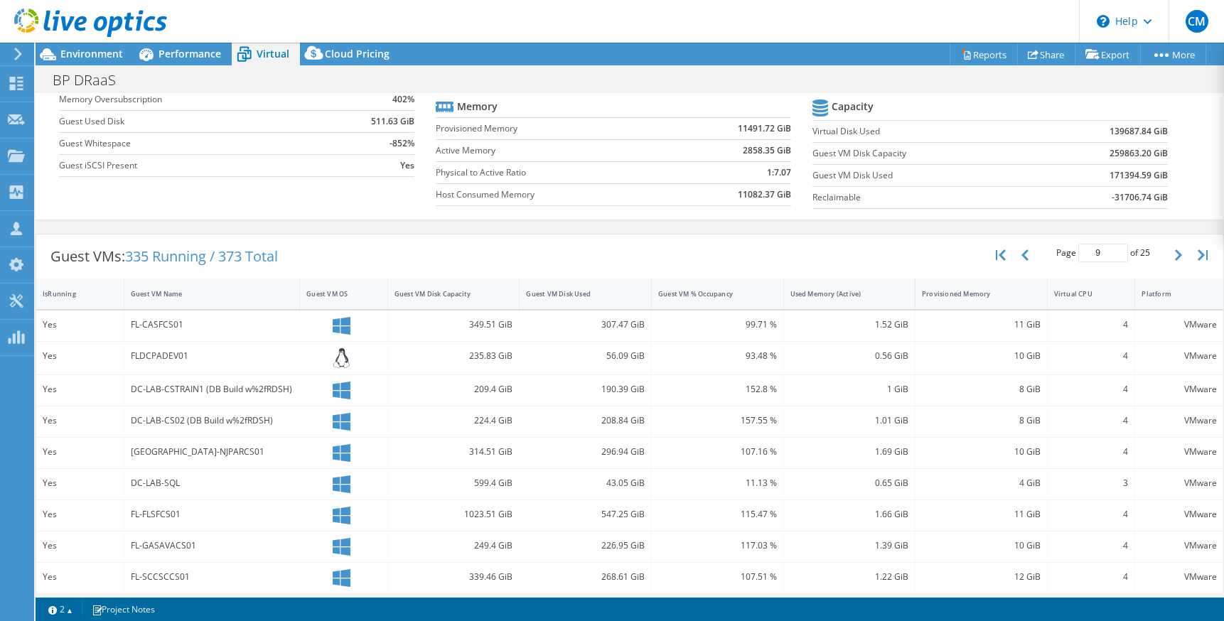
scroll to position [50, 0]
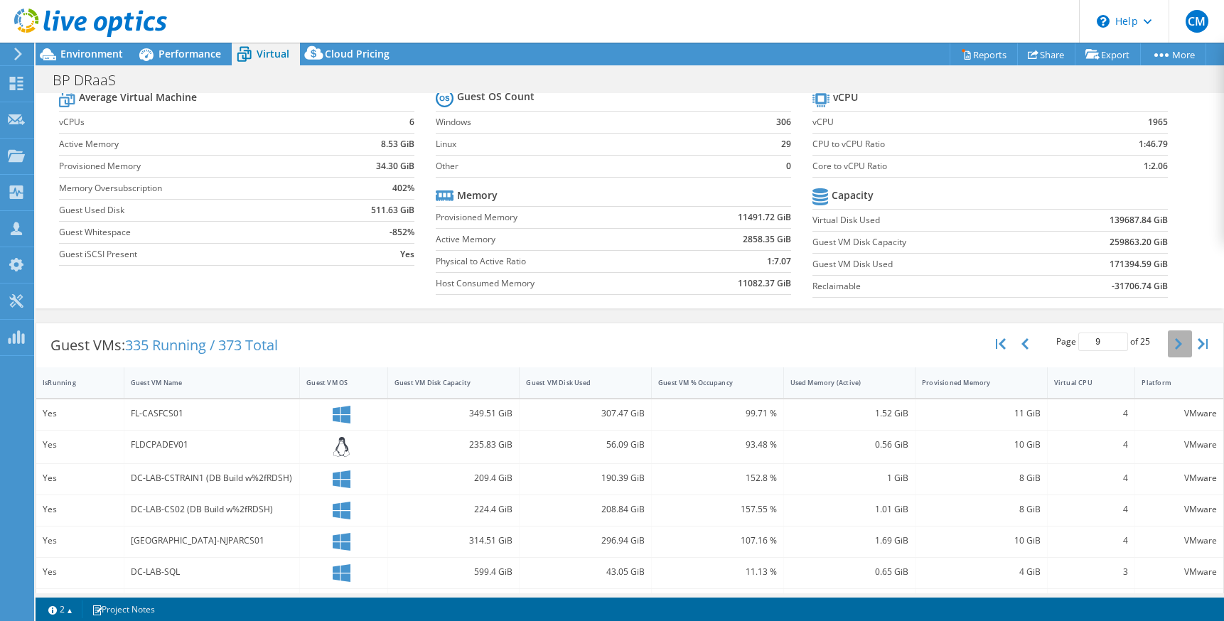
click at [1175, 348] on icon "button" at bounding box center [1178, 343] width 7 height 11
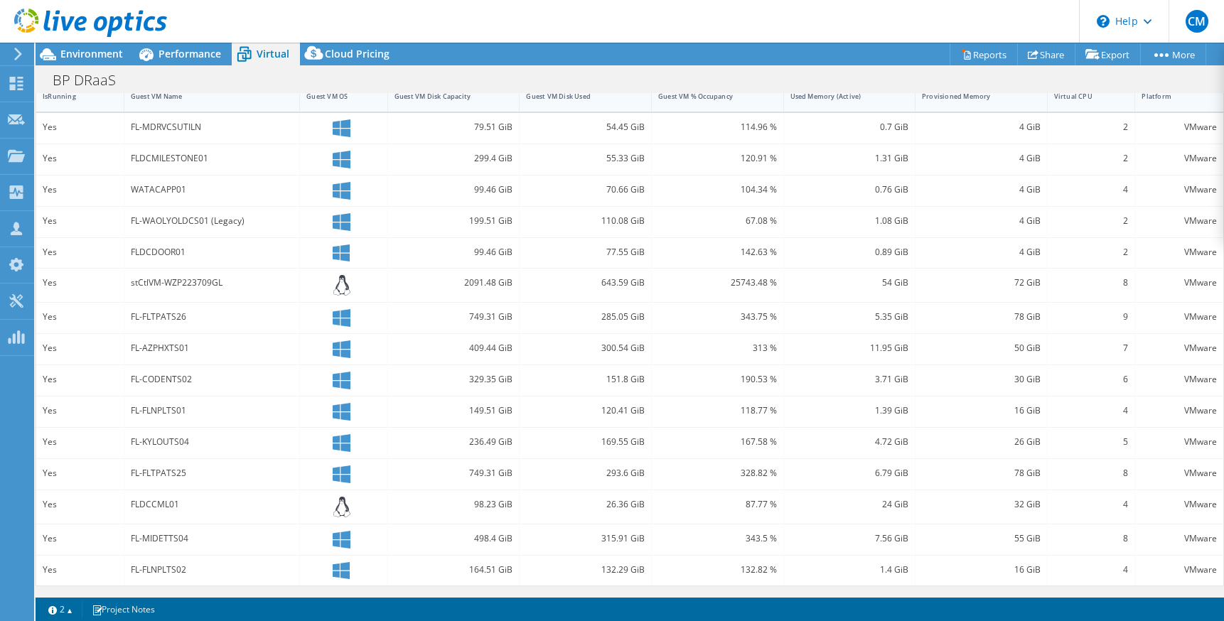
scroll to position [123, 0]
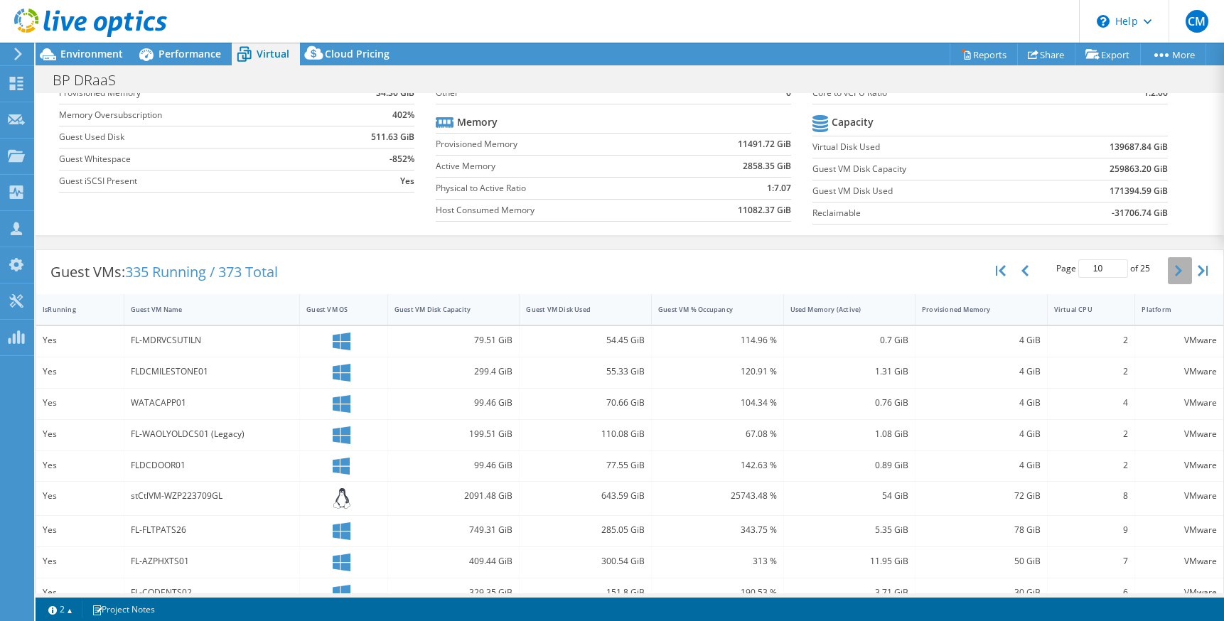
click at [1168, 277] on button "button" at bounding box center [1180, 270] width 24 height 27
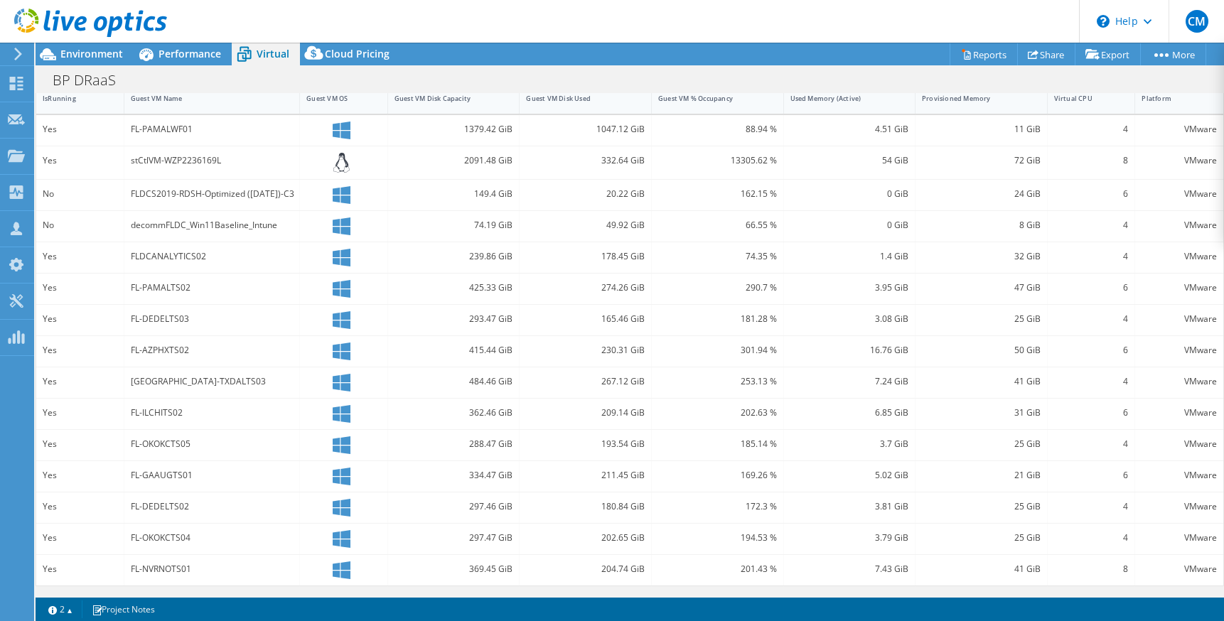
scroll to position [121, 0]
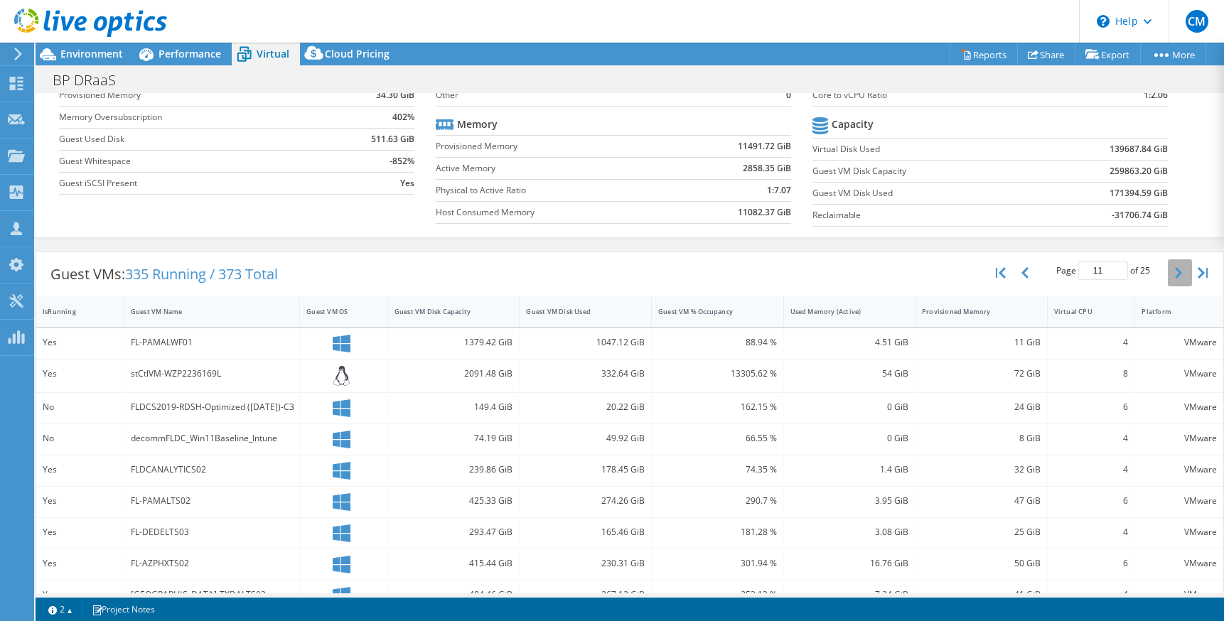
click at [1168, 279] on button "button" at bounding box center [1180, 273] width 24 height 27
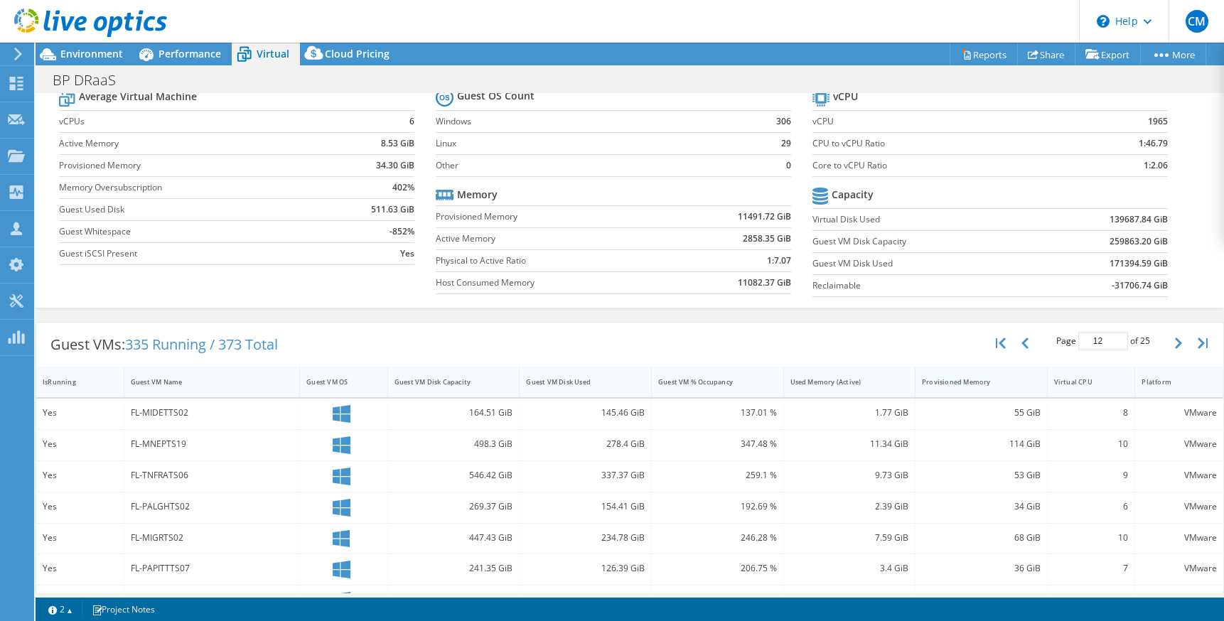
scroll to position [50, 0]
click at [1175, 348] on icon "button" at bounding box center [1178, 343] width 7 height 11
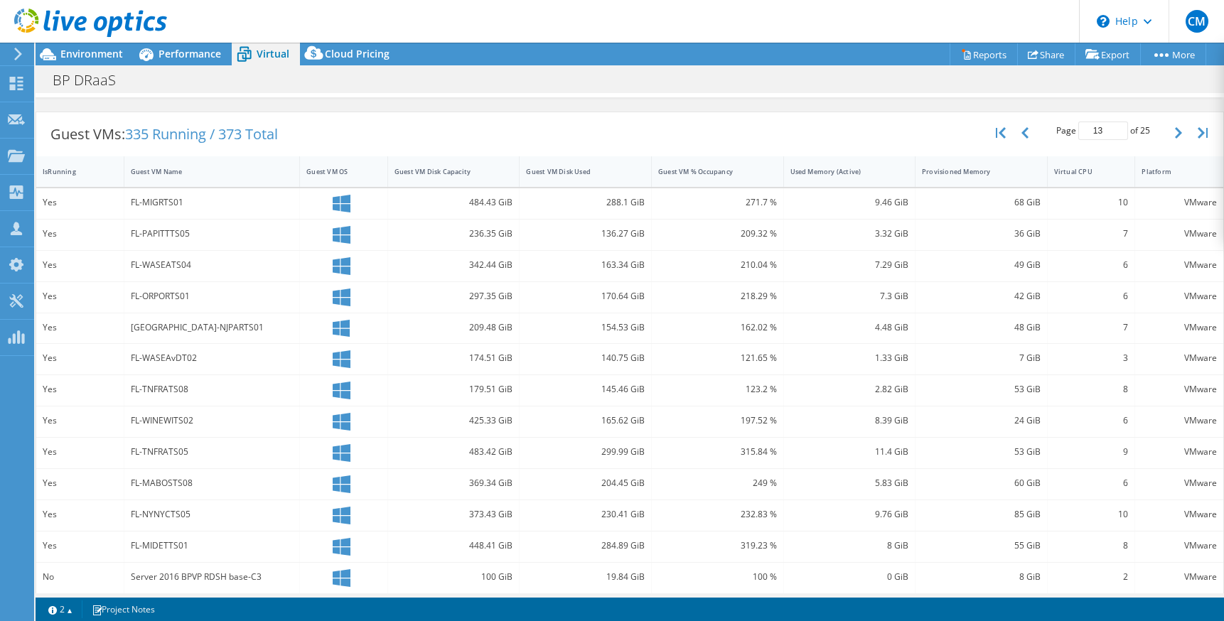
scroll to position [118, 0]
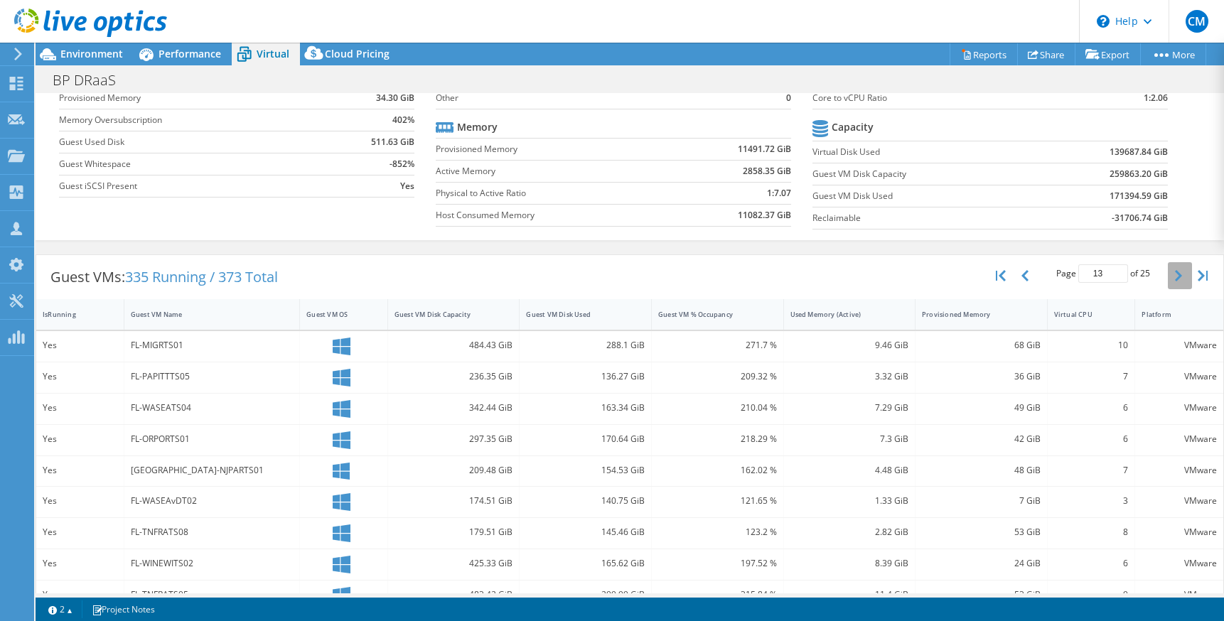
click at [1175, 281] on icon "button" at bounding box center [1178, 275] width 7 height 11
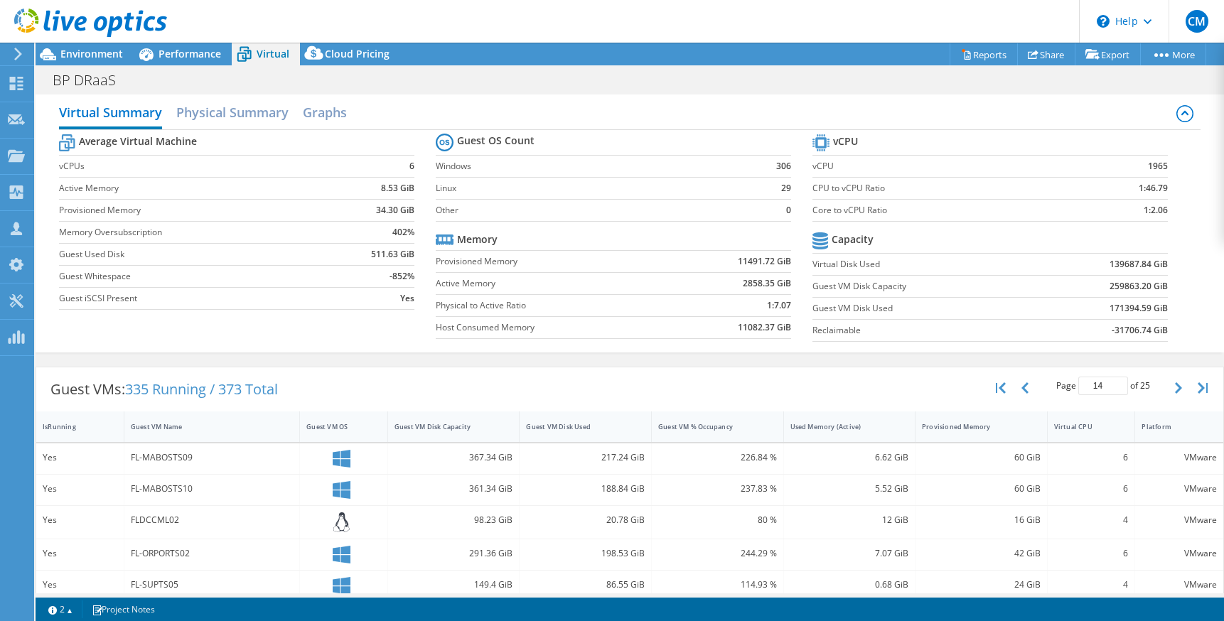
scroll to position [0, 0]
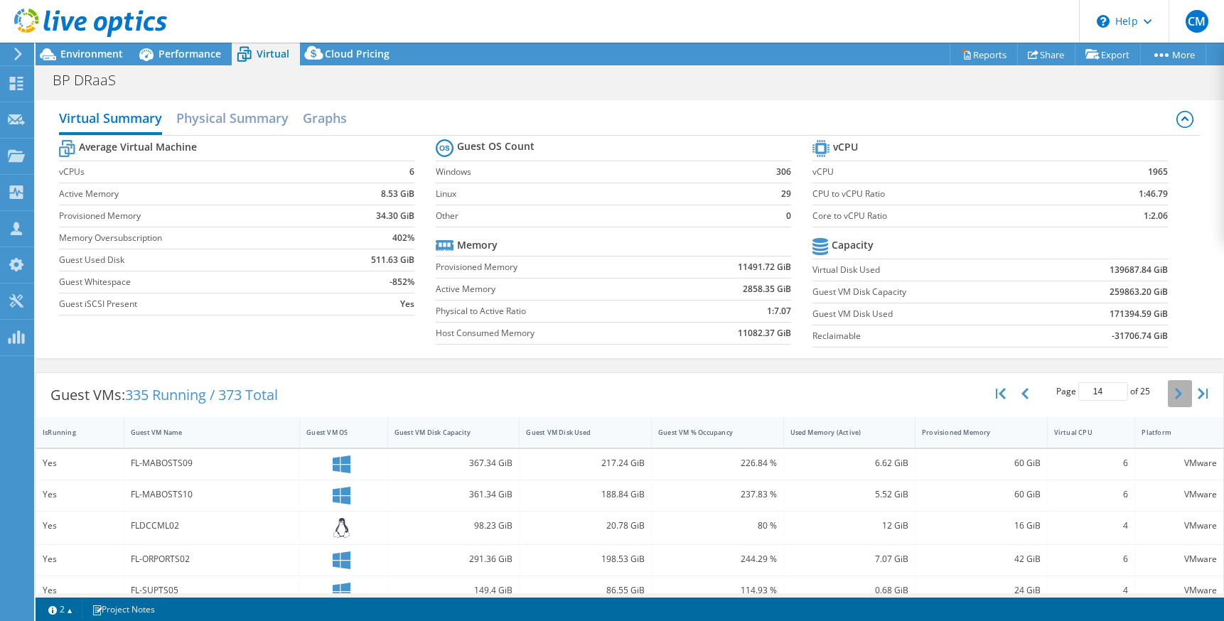
click at [1175, 399] on icon "button" at bounding box center [1178, 393] width 7 height 11
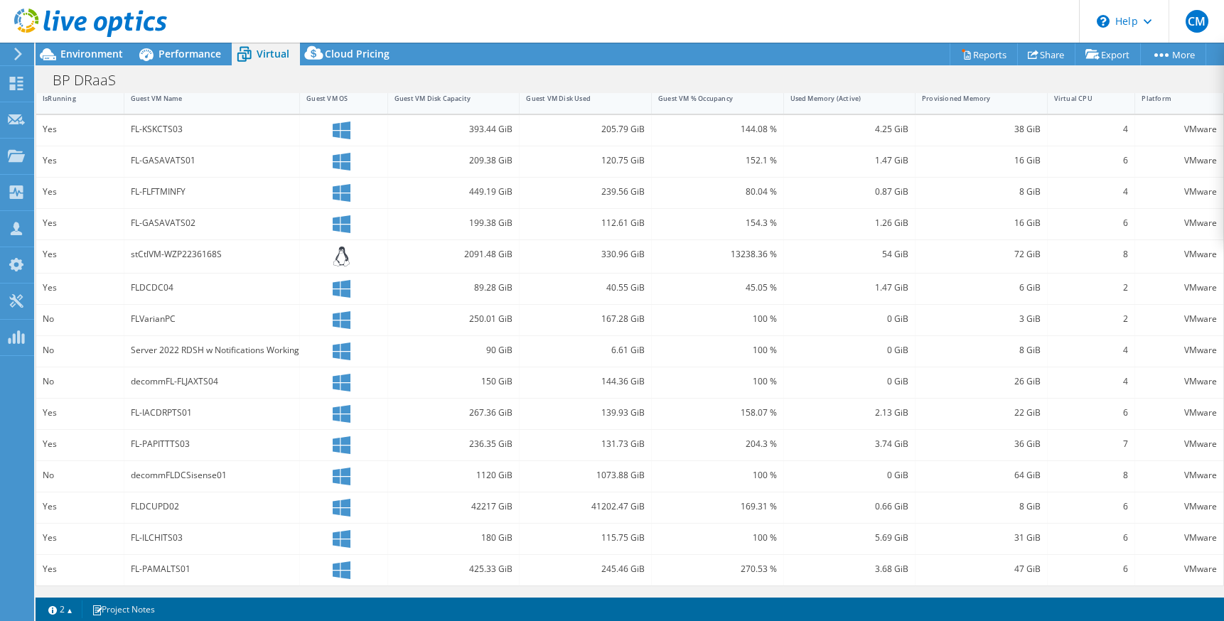
scroll to position [263, 0]
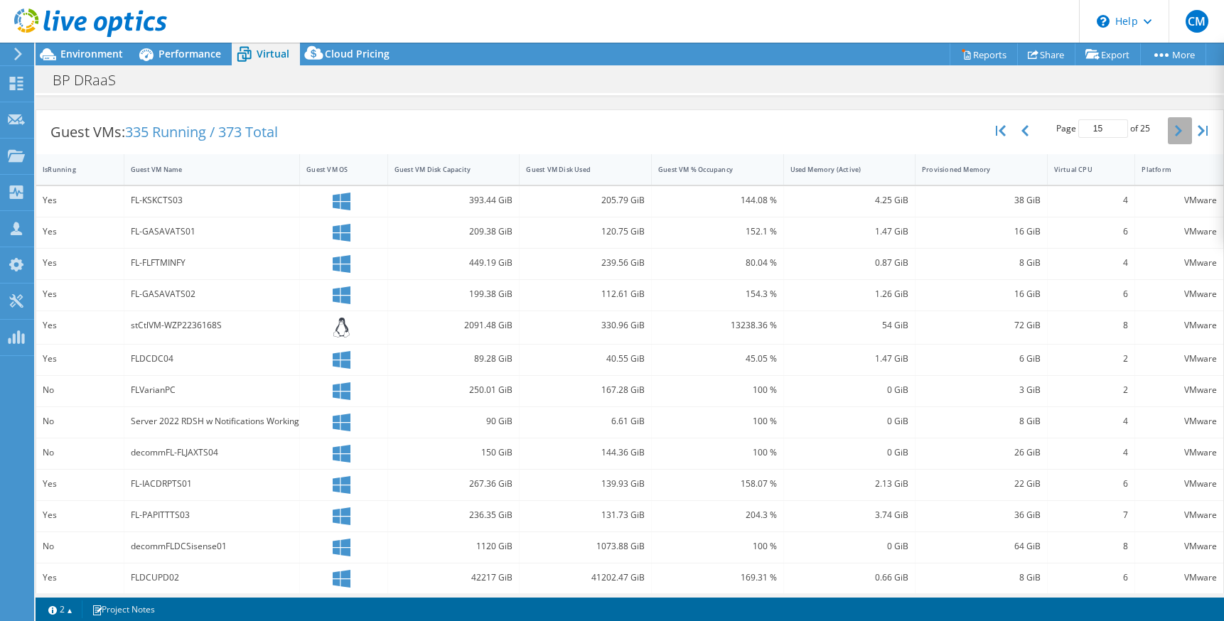
click at [1168, 137] on button "button" at bounding box center [1180, 130] width 24 height 27
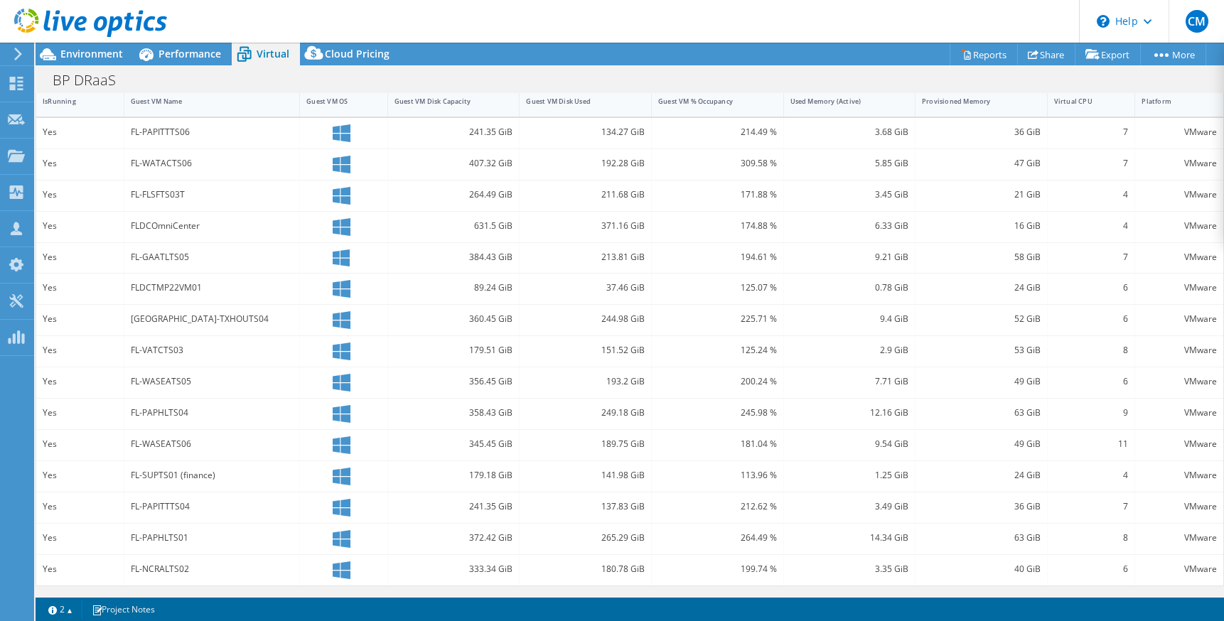
scroll to position [260, 0]
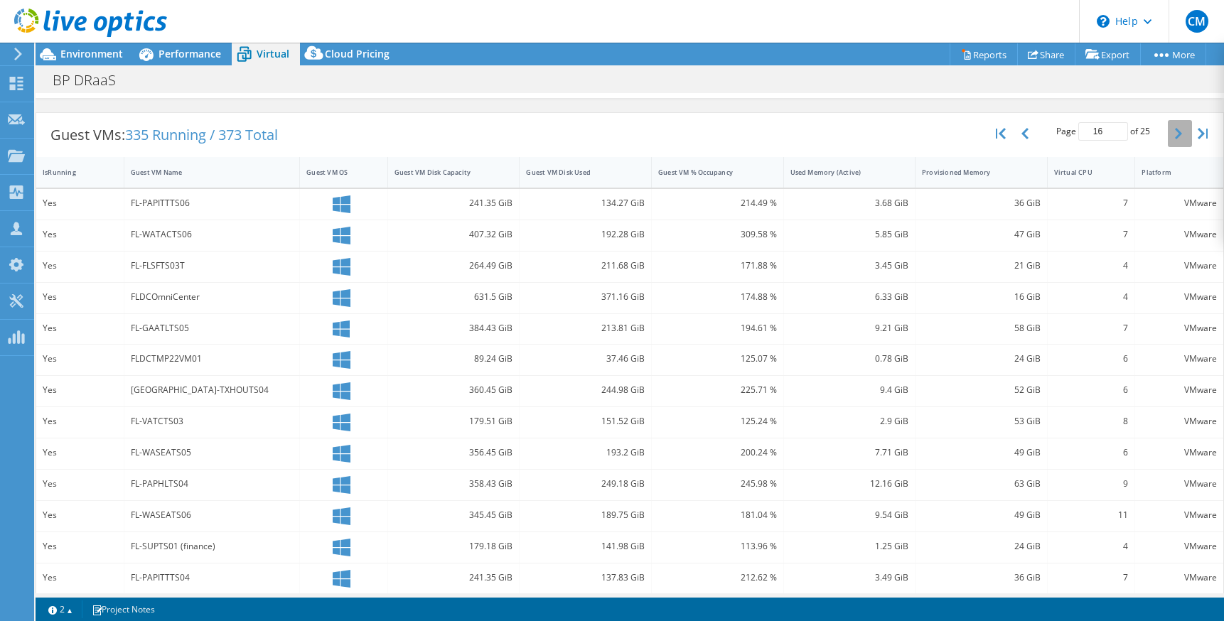
click at [1168, 139] on button "button" at bounding box center [1180, 133] width 24 height 27
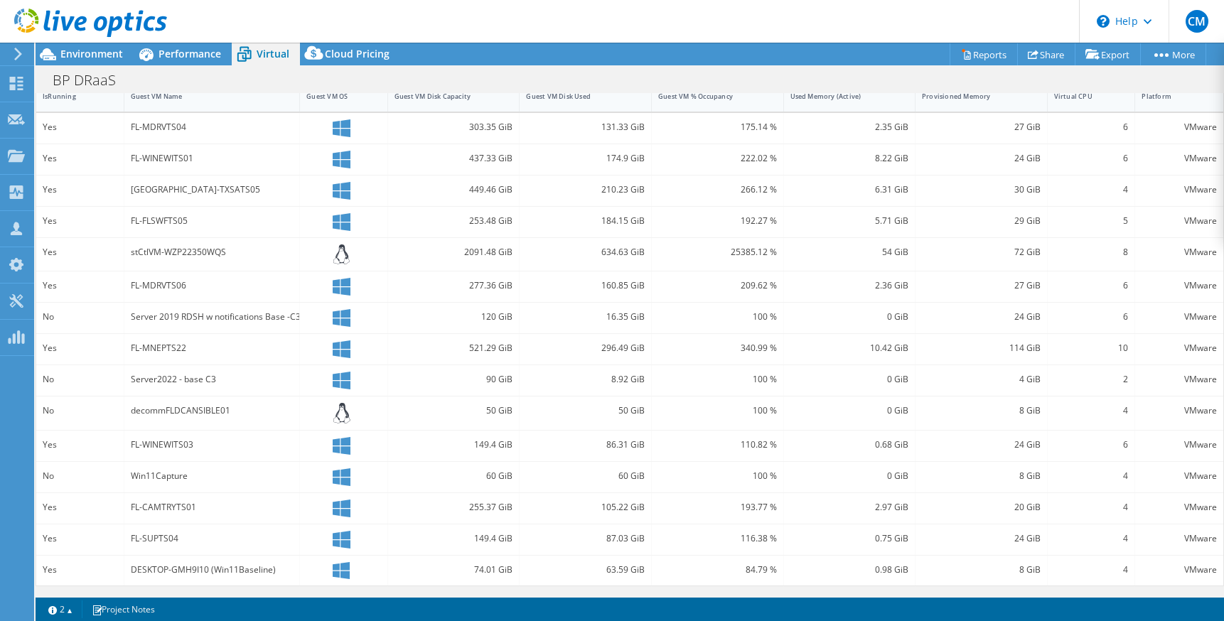
scroll to position [265, 0]
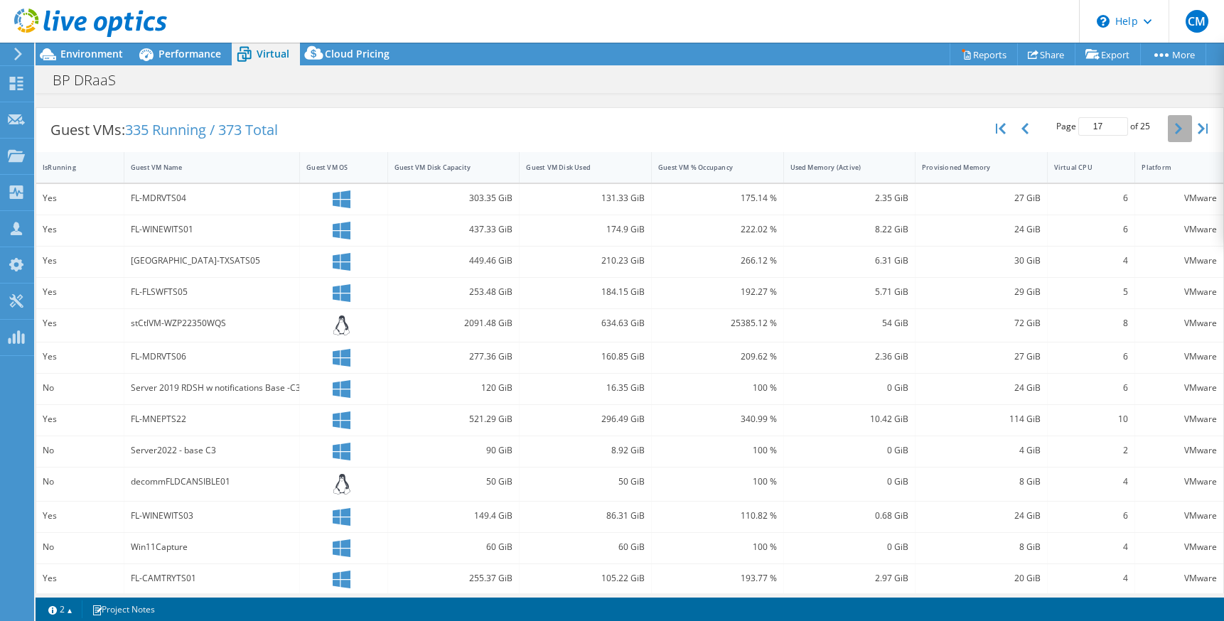
click at [1168, 138] on button "button" at bounding box center [1180, 128] width 24 height 27
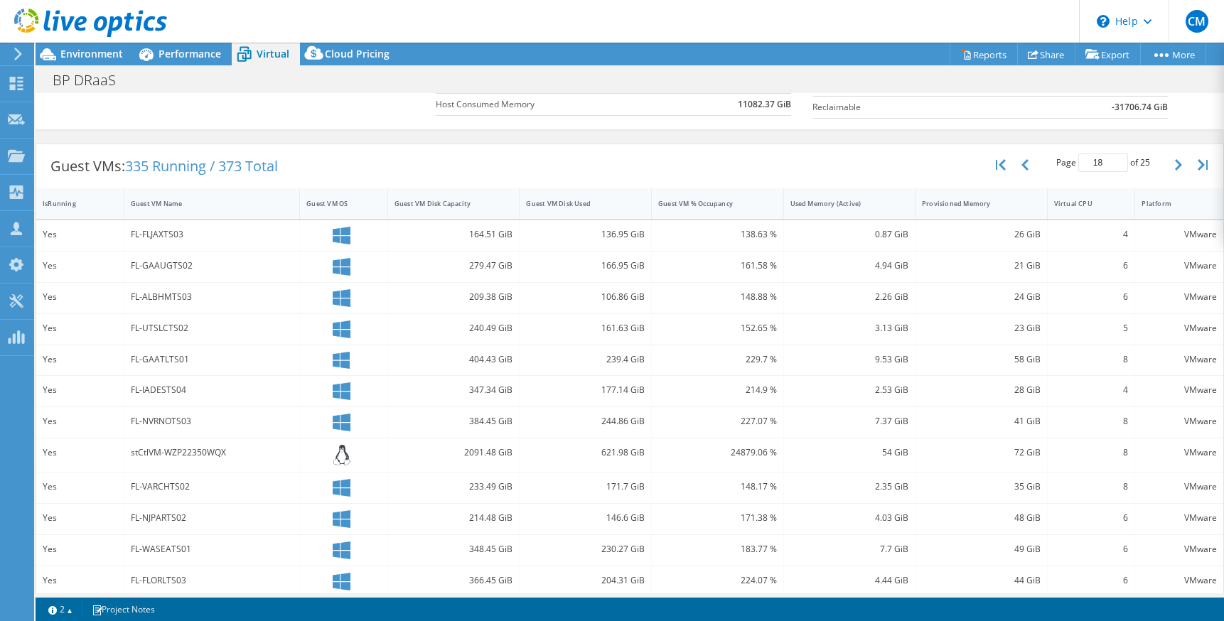
scroll to position [192, 0]
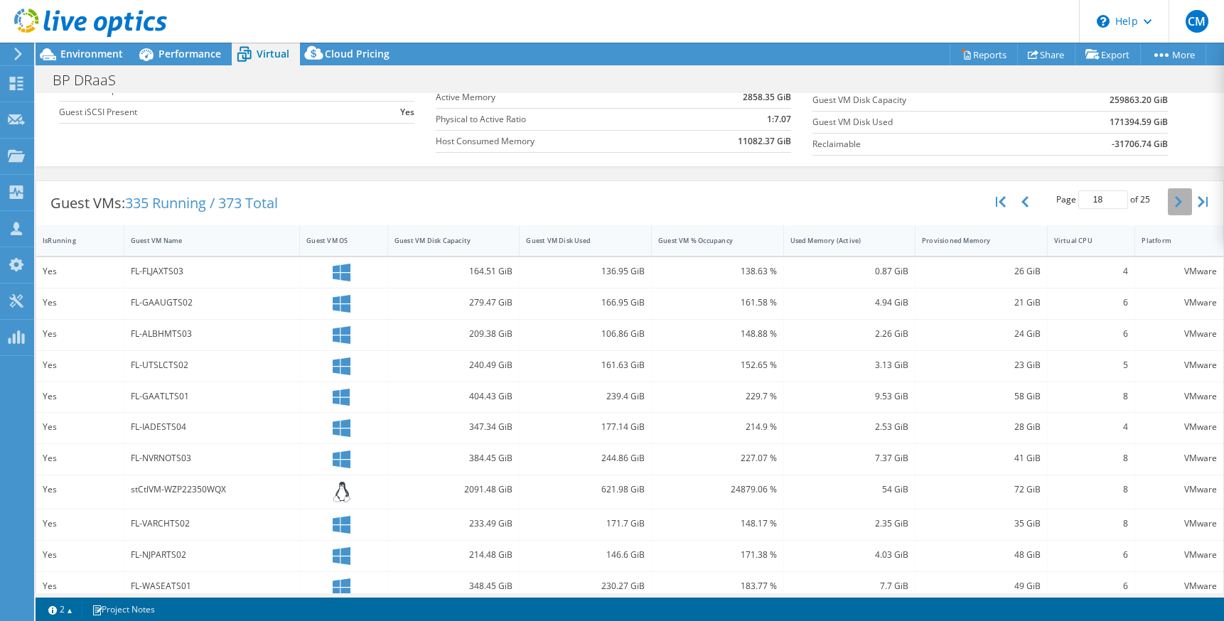
click at [1168, 201] on button "button" at bounding box center [1180, 201] width 24 height 27
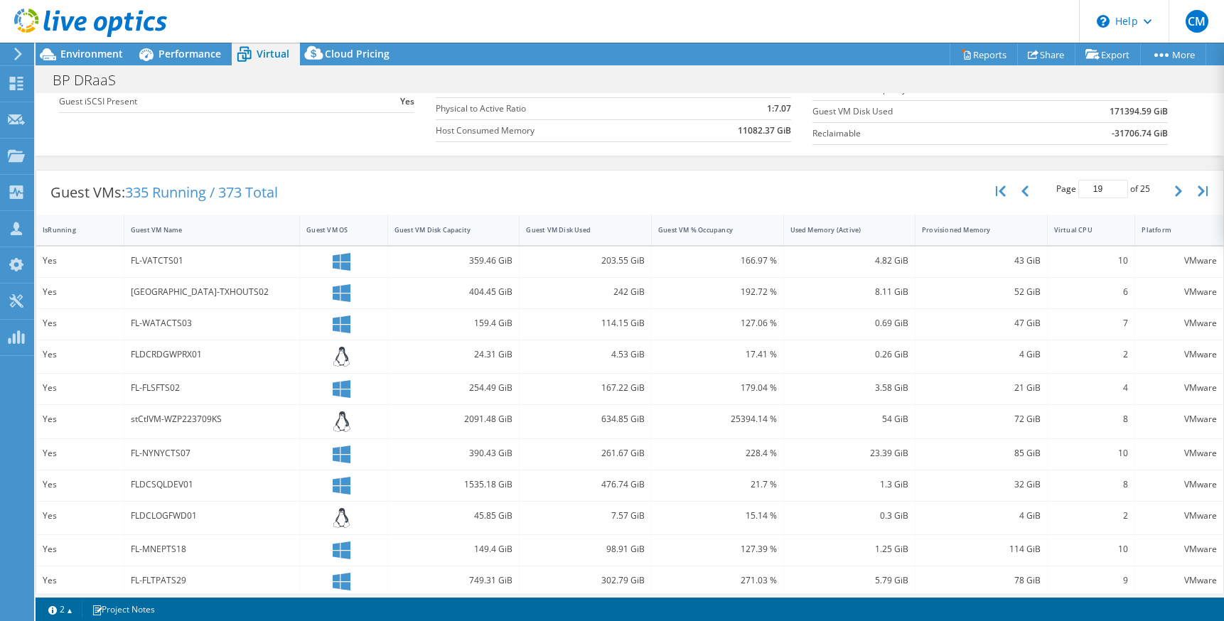
scroll to position [197, 0]
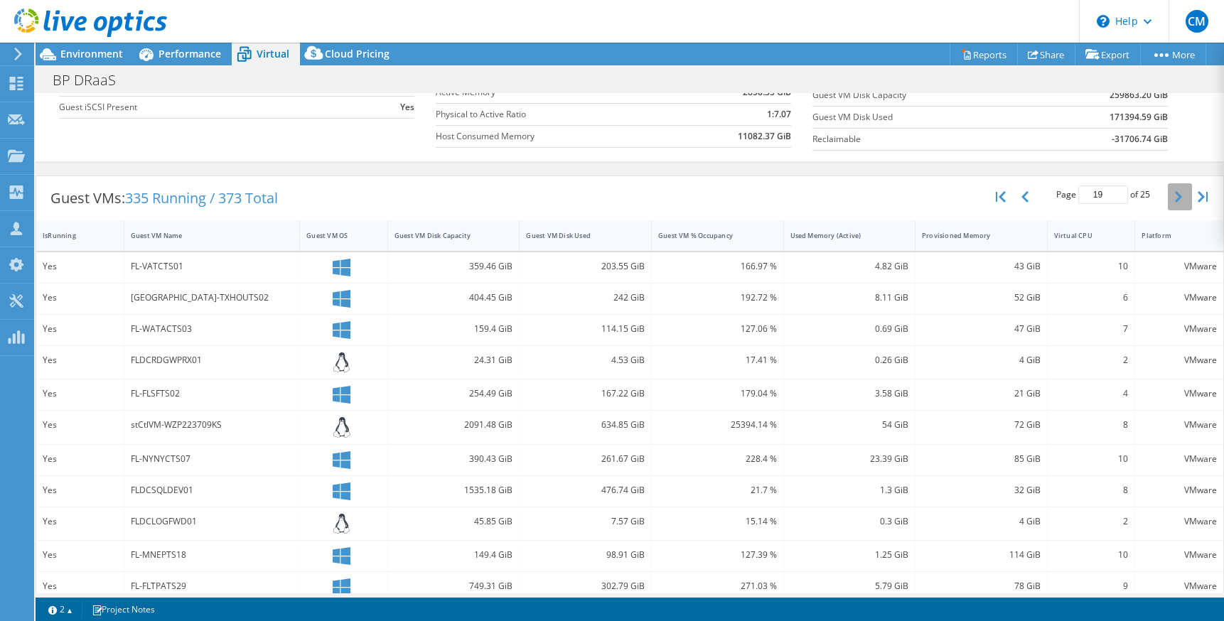
click at [1175, 201] on icon "button" at bounding box center [1178, 196] width 7 height 11
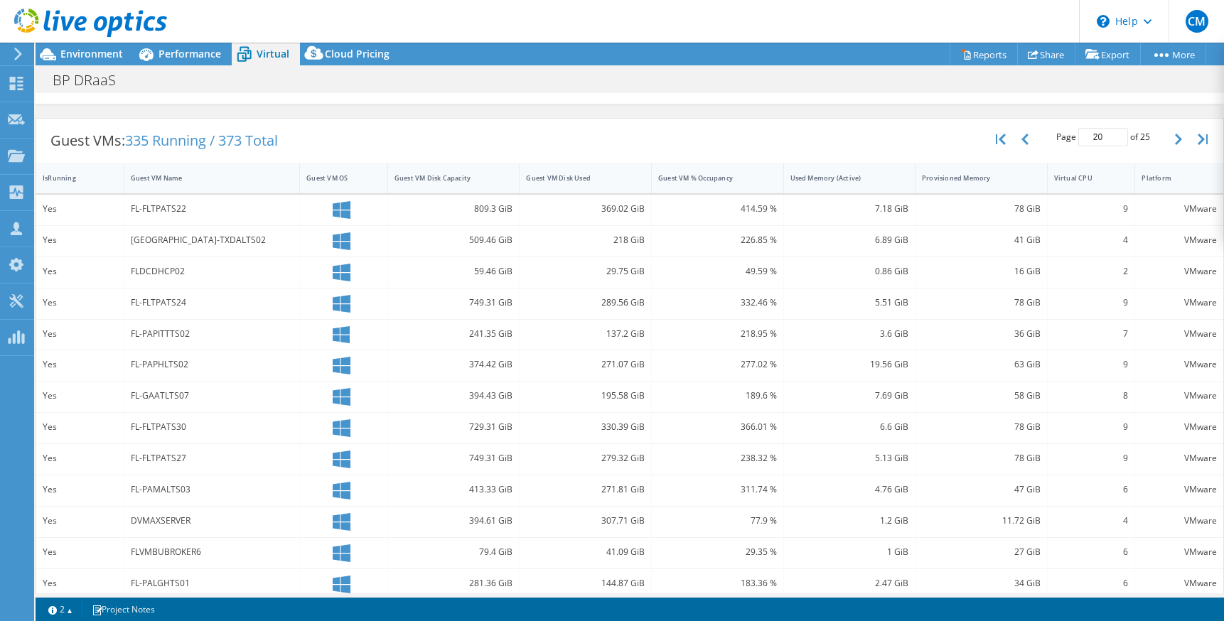
scroll to position [189, 0]
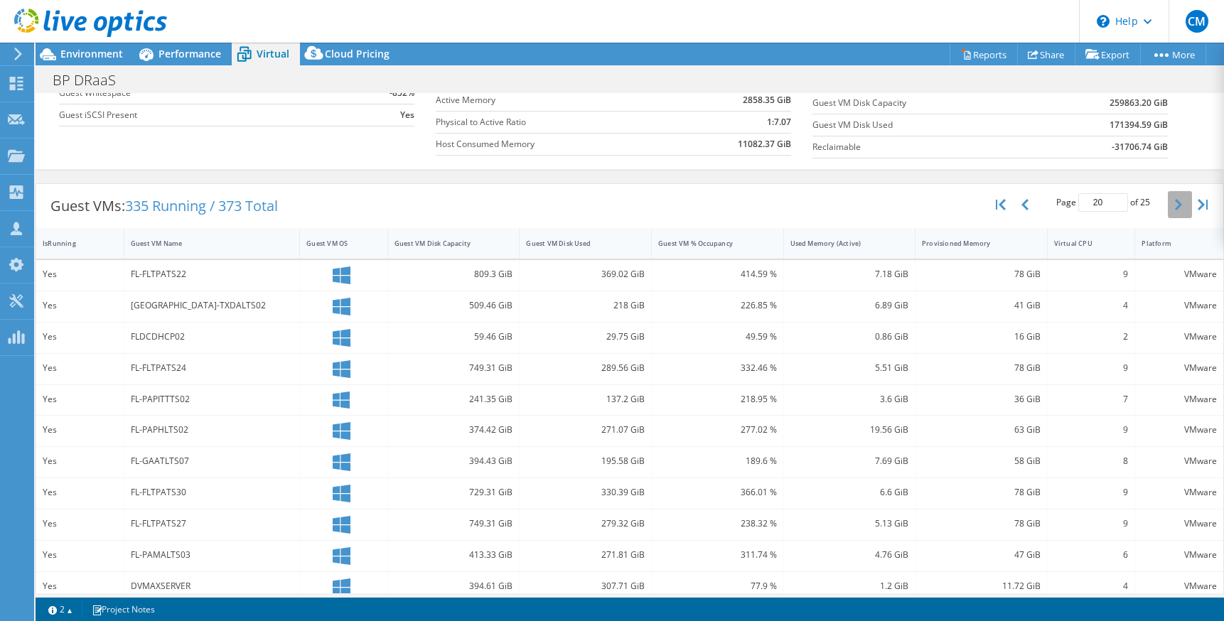
click at [1168, 210] on button "button" at bounding box center [1180, 204] width 24 height 27
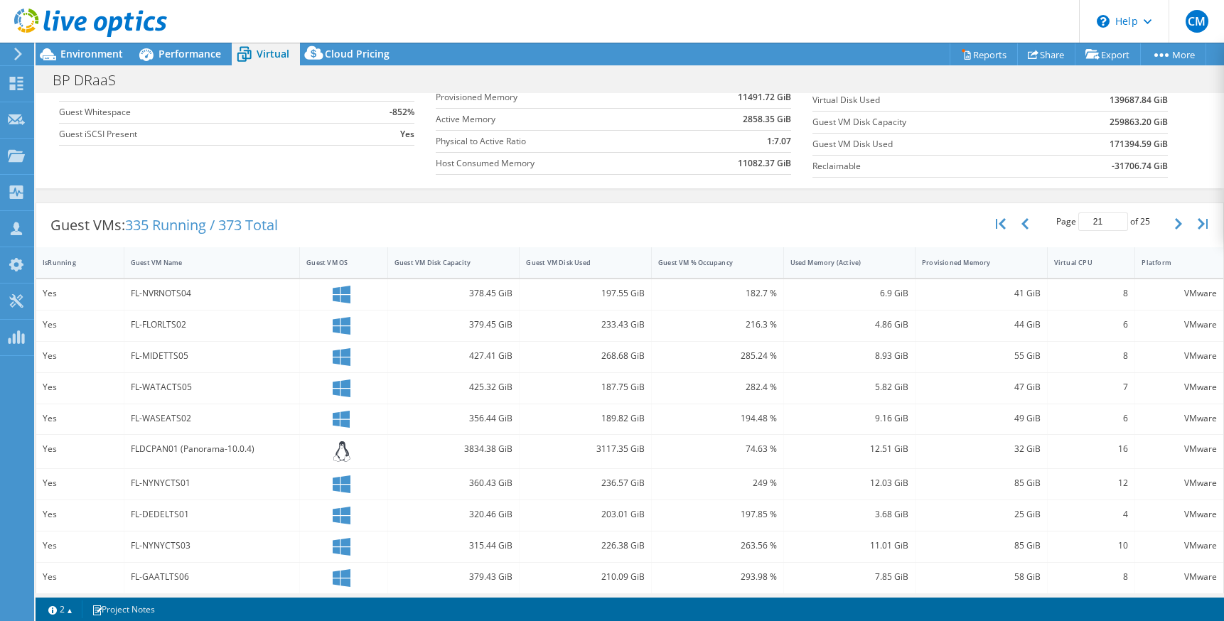
scroll to position [121, 0]
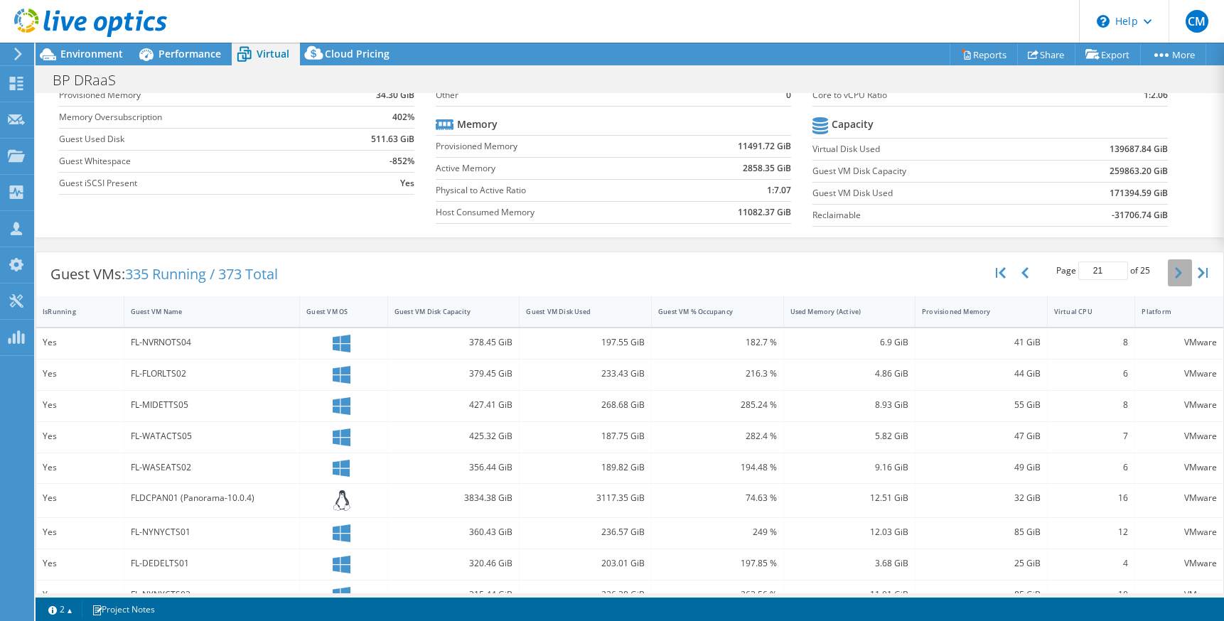
click at [1168, 278] on button "button" at bounding box center [1180, 273] width 24 height 27
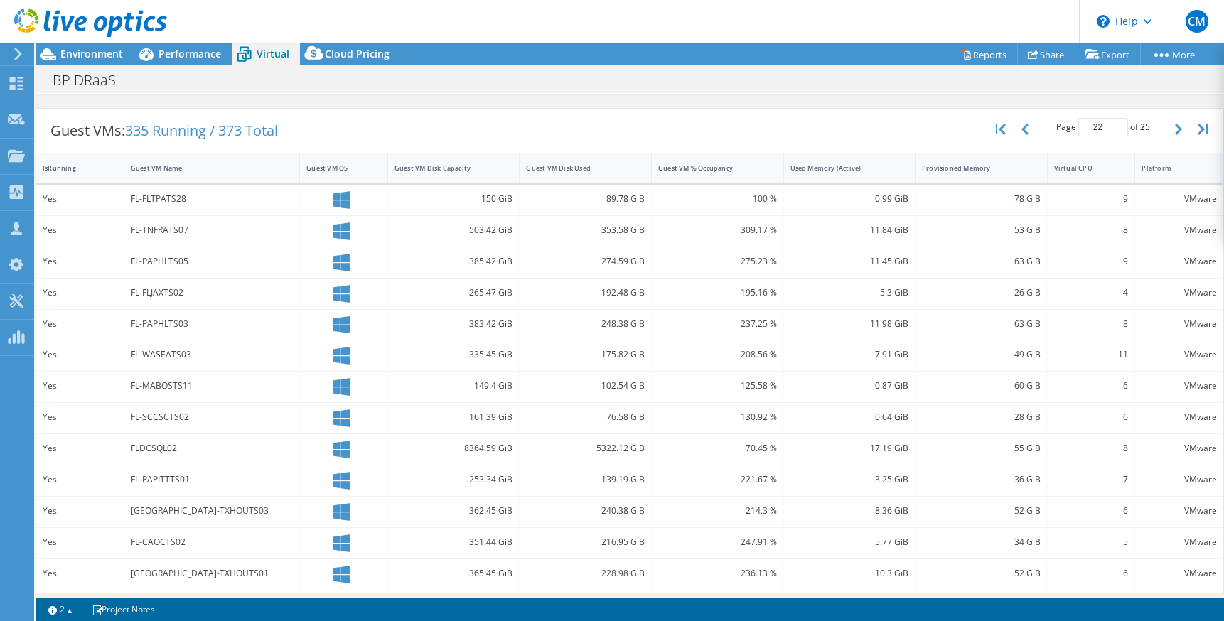
scroll to position [189, 0]
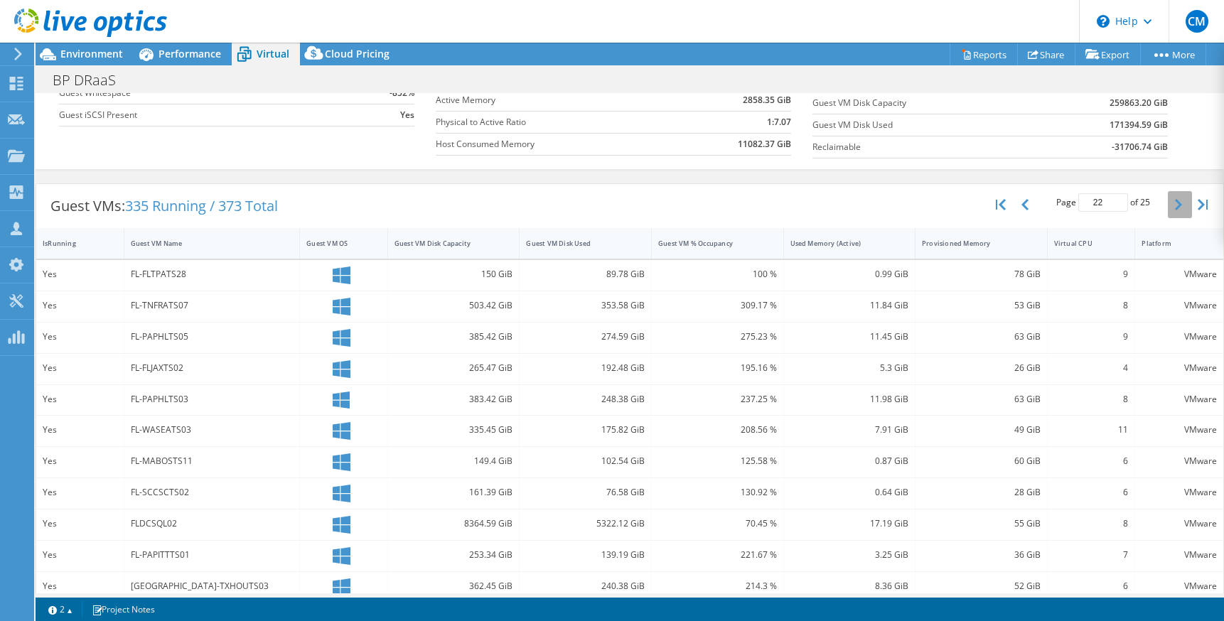
click at [1168, 213] on button "button" at bounding box center [1180, 204] width 24 height 27
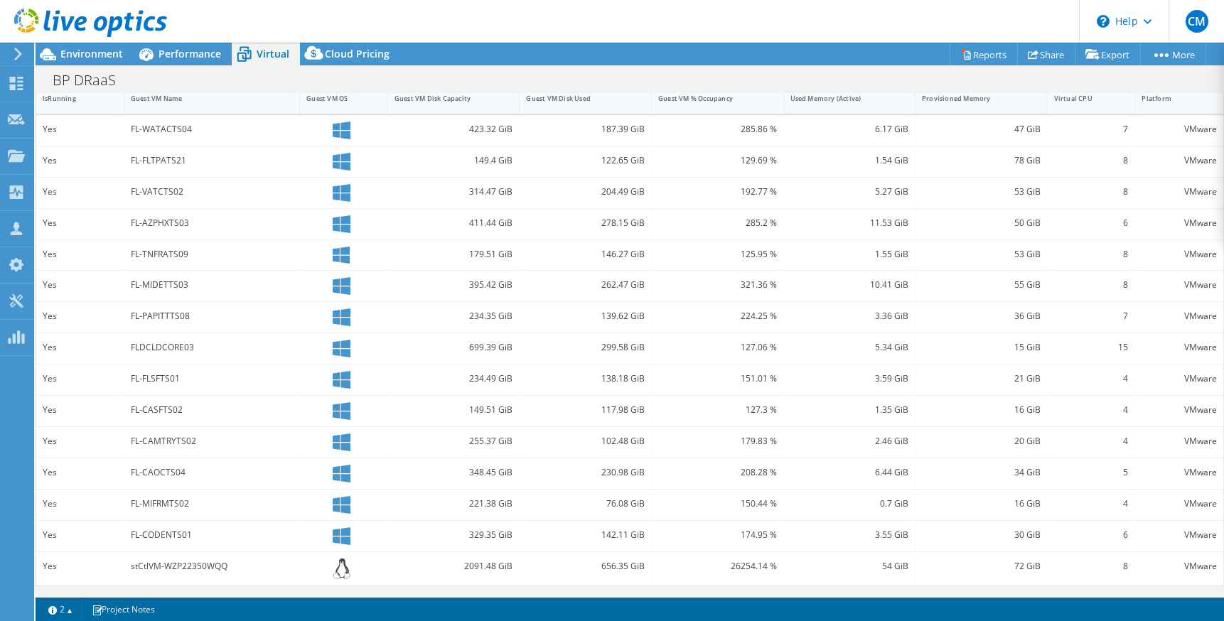
scroll to position [263, 0]
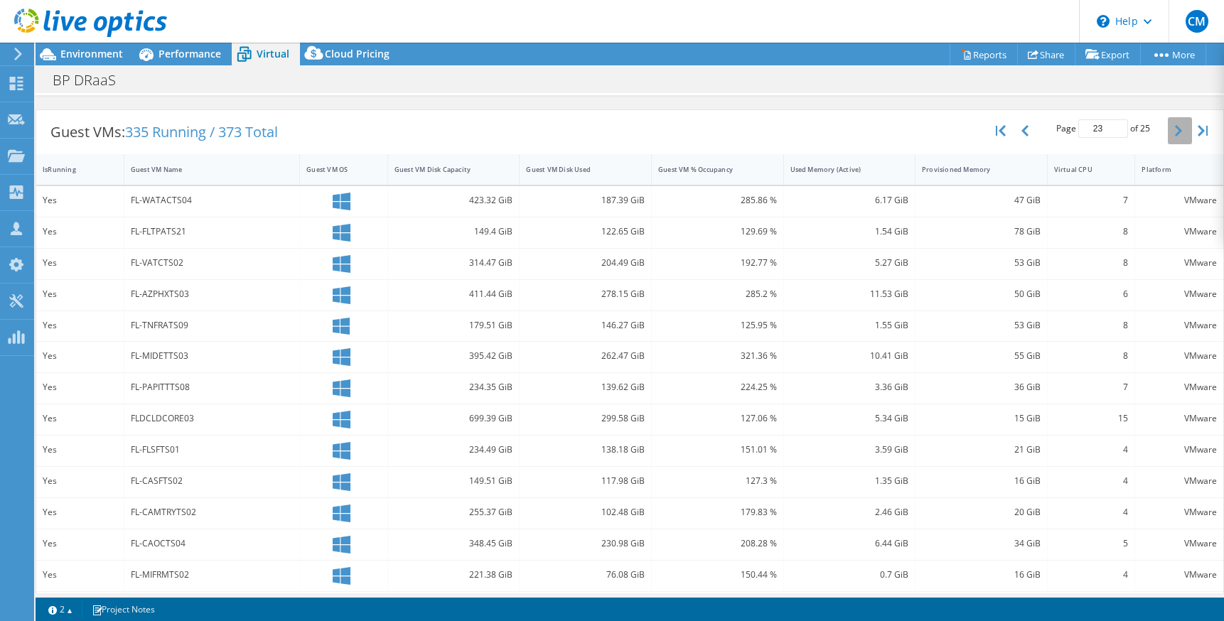
click at [1175, 134] on icon "button" at bounding box center [1178, 130] width 7 height 11
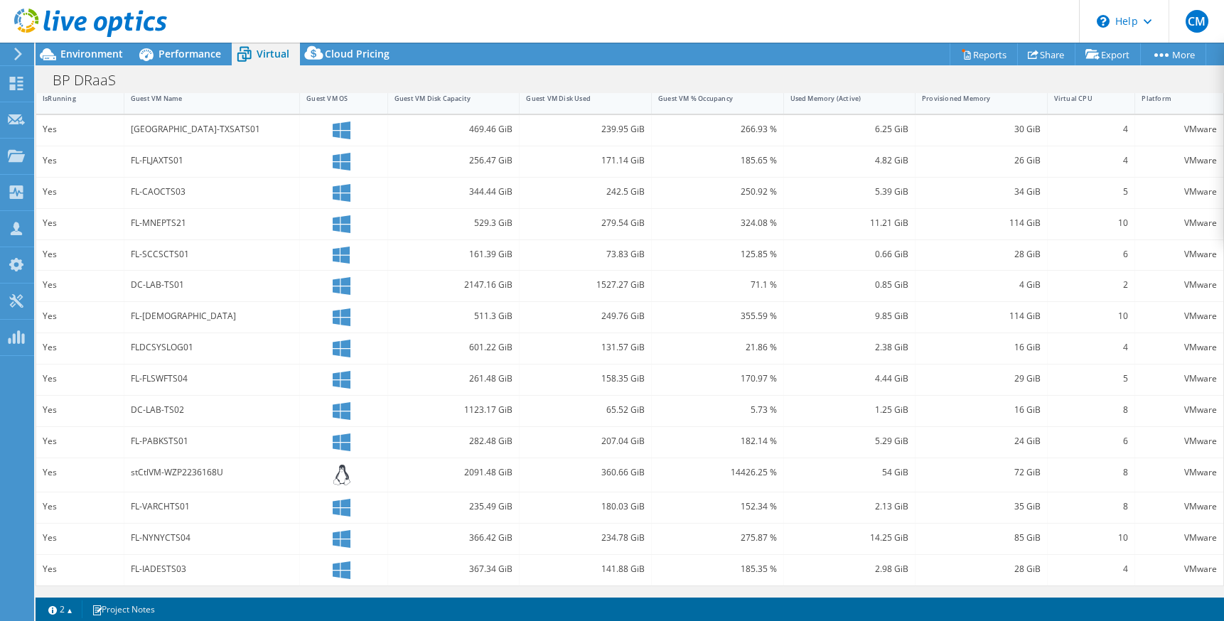
scroll to position [192, 0]
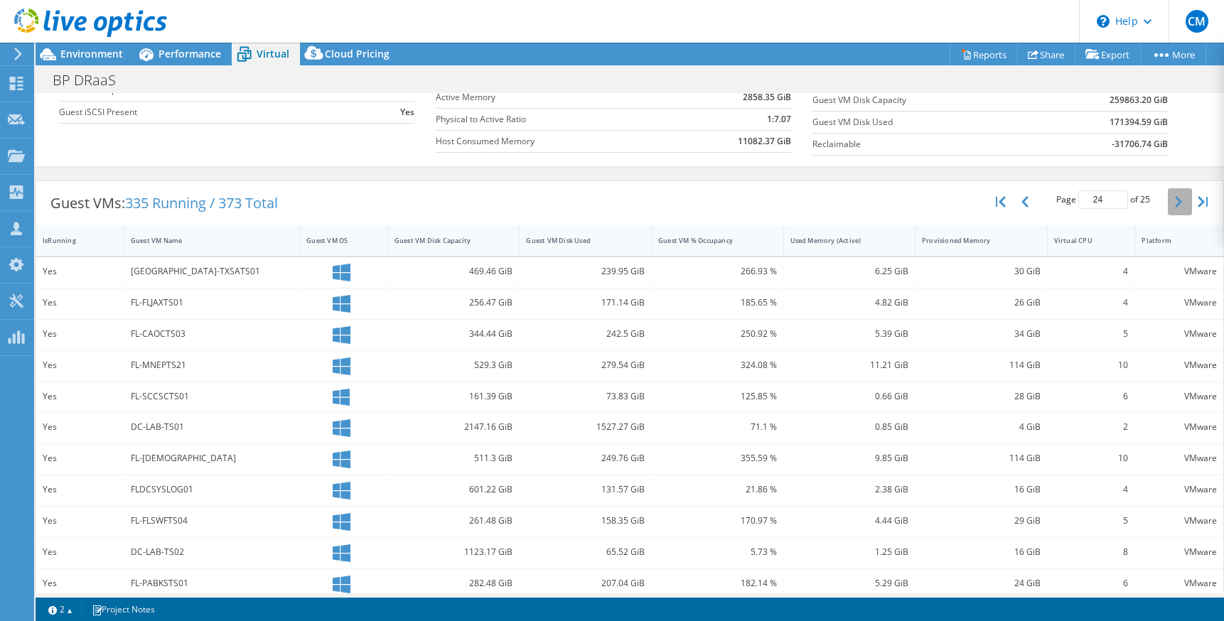
click at [1175, 206] on icon "button" at bounding box center [1178, 201] width 7 height 11
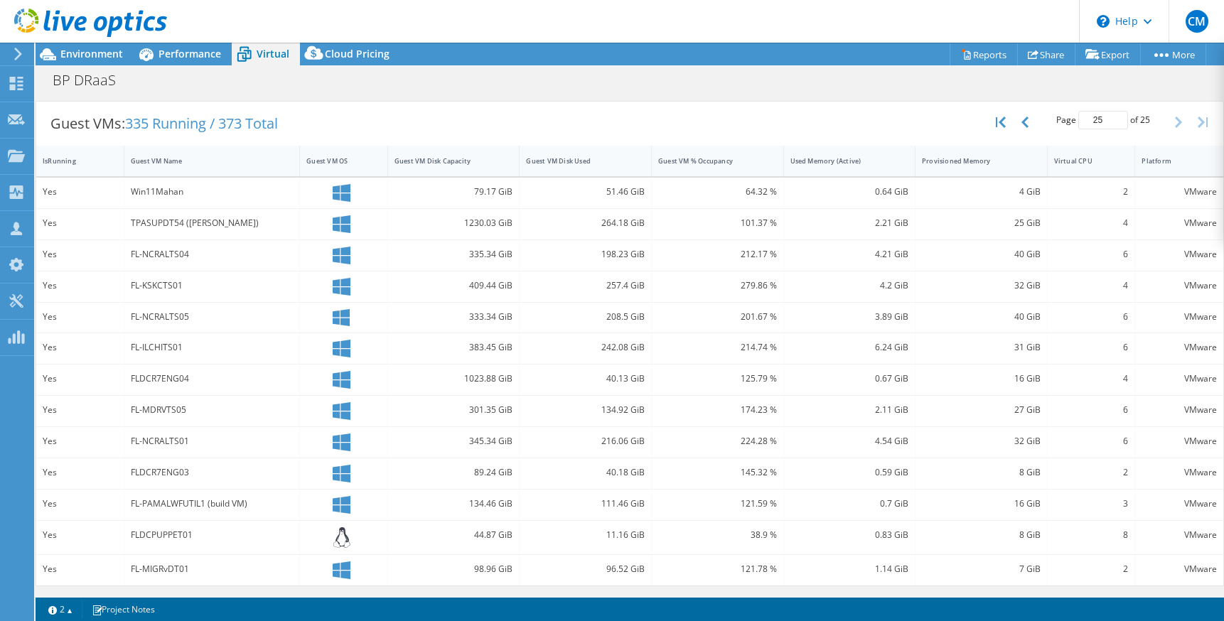
scroll to position [58, 0]
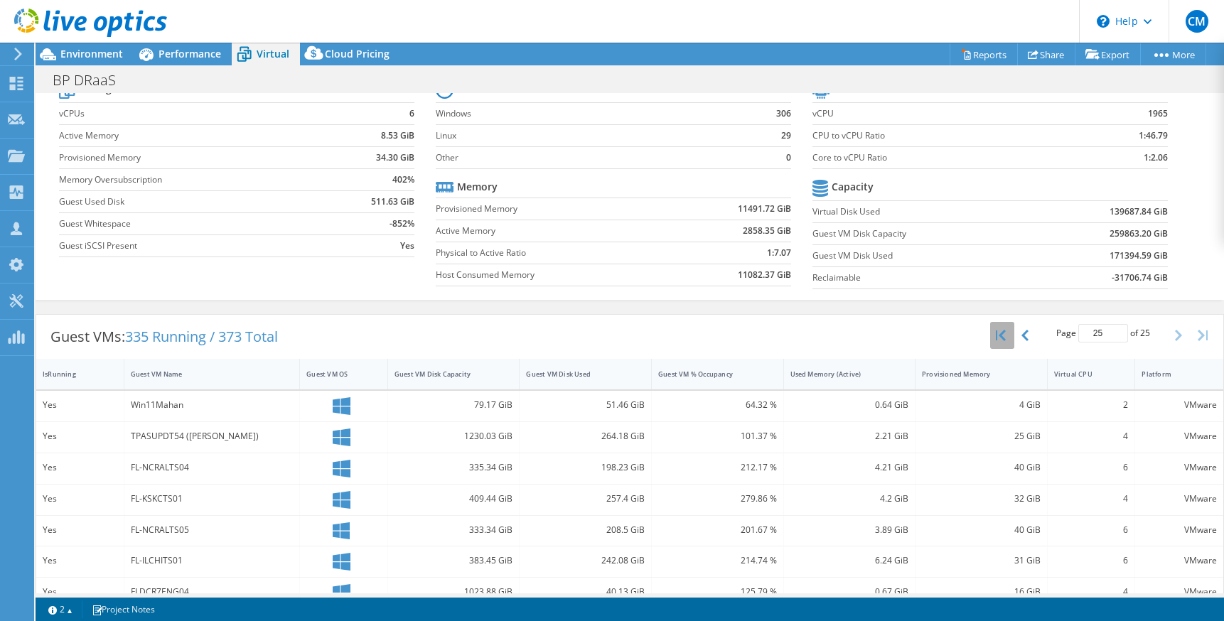
click at [996, 336] on icon "button" at bounding box center [1001, 335] width 10 height 11
type input "1"
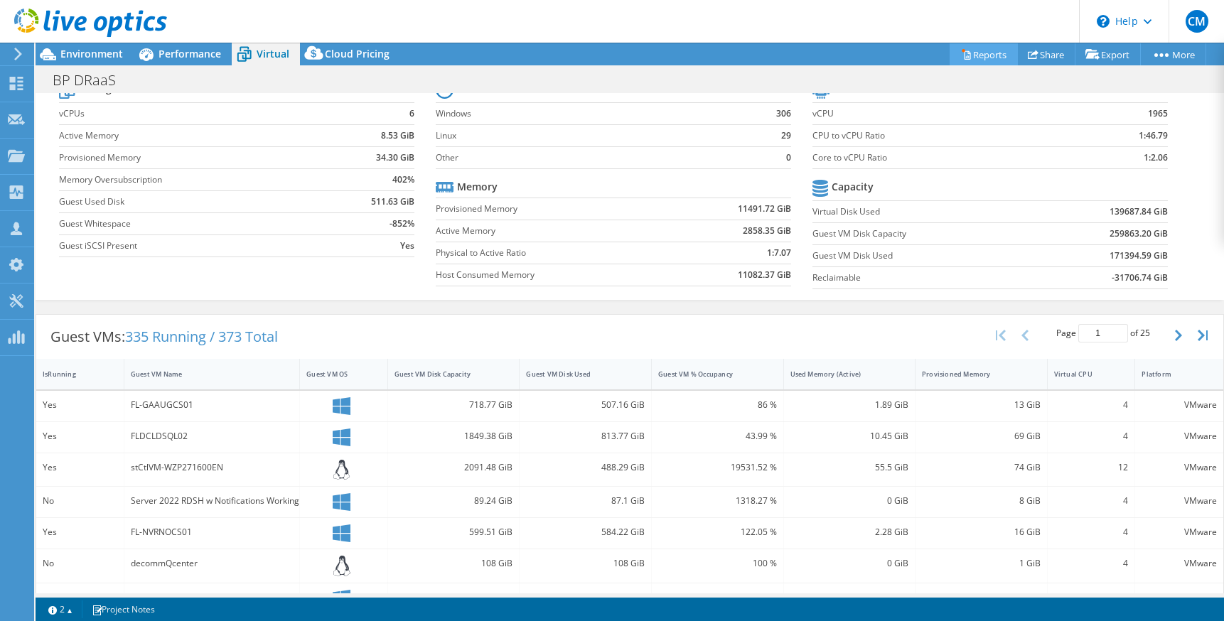
click at [974, 53] on link "Reports" at bounding box center [984, 54] width 68 height 22
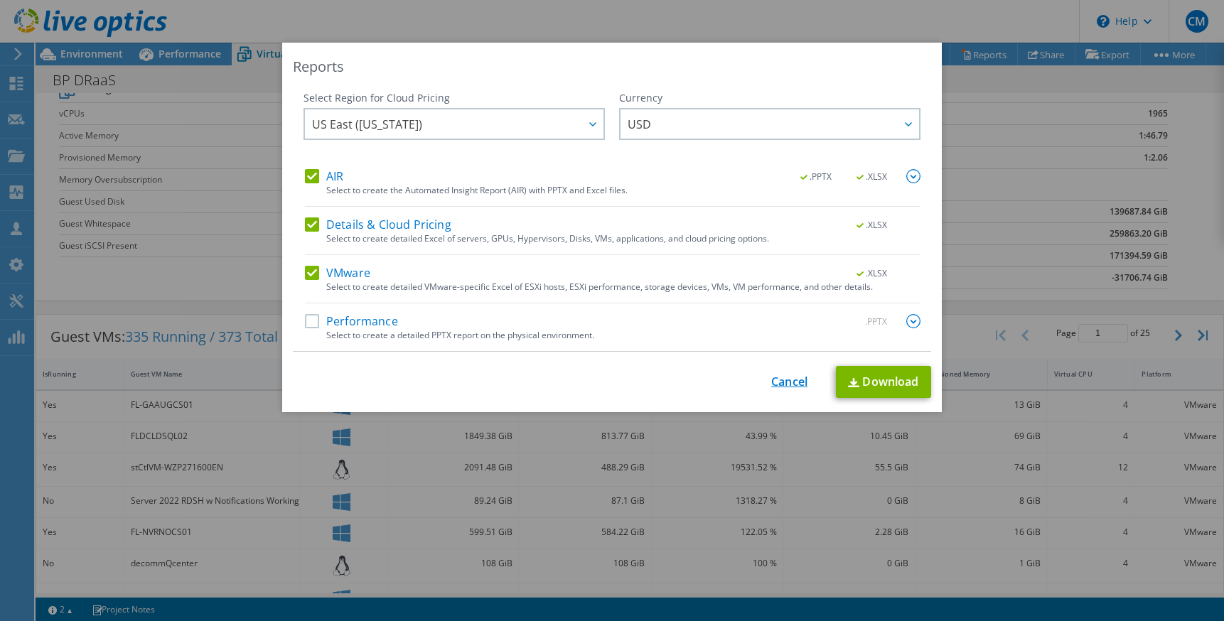
click at [781, 383] on link "Cancel" at bounding box center [789, 382] width 36 height 14
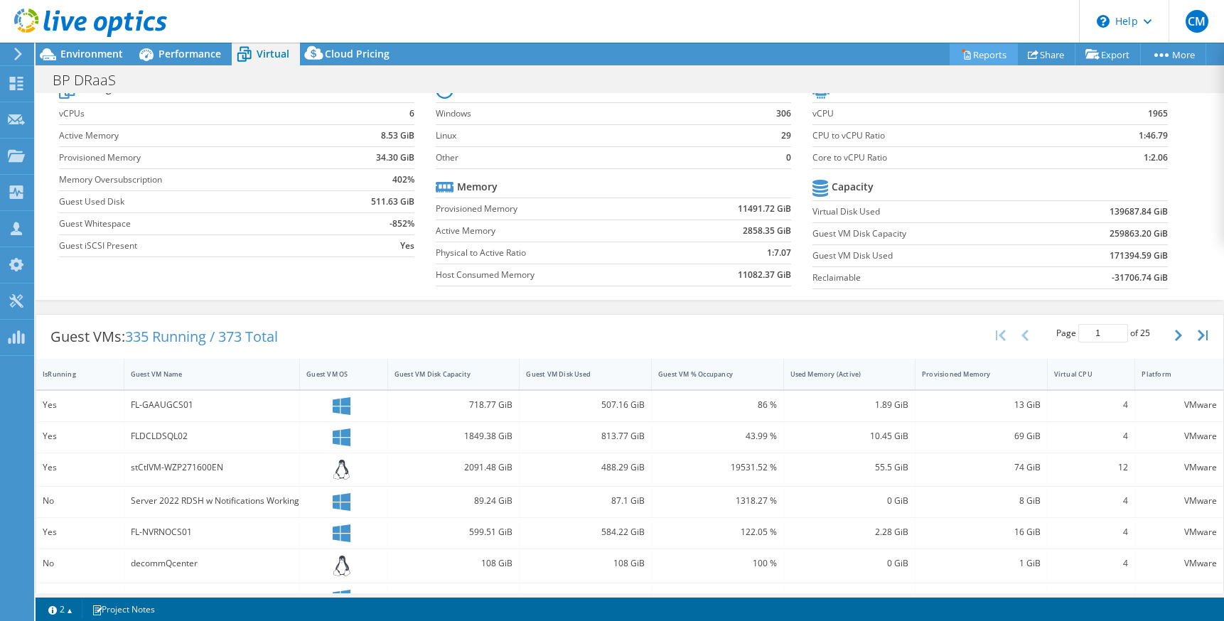
click at [990, 57] on link "Reports" at bounding box center [984, 54] width 68 height 22
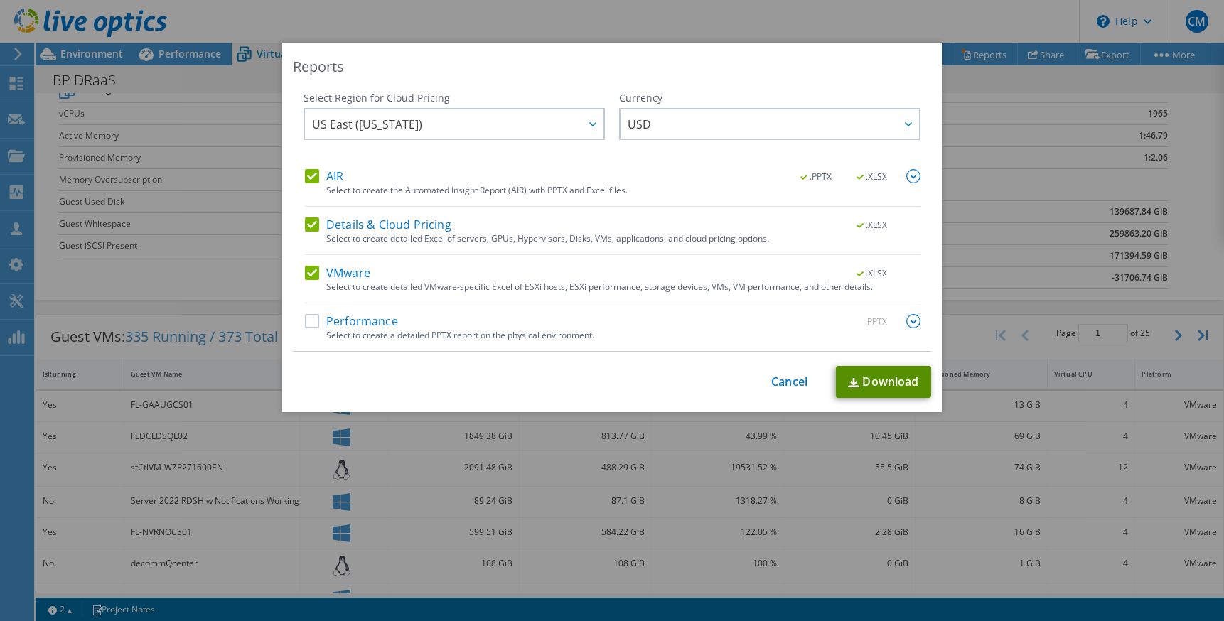
click at [870, 383] on link "Download" at bounding box center [883, 382] width 95 height 32
click at [791, 378] on link "Cancel" at bounding box center [789, 382] width 36 height 14
